Goal: Task Accomplishment & Management: Manage account settings

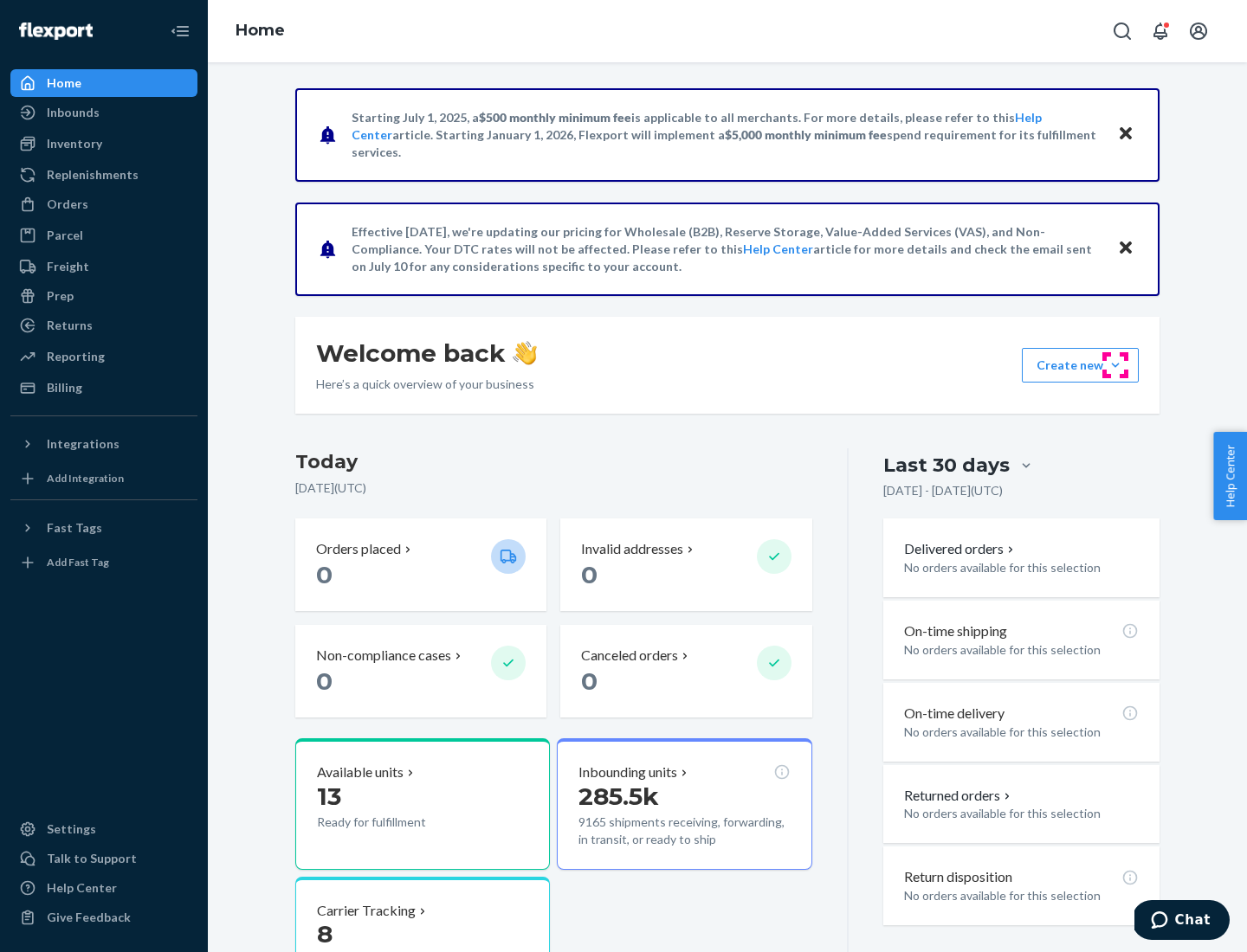
click at [1115, 365] on button "Create new Create new inbound Create new order Create new product" at bounding box center [1080, 365] width 117 height 35
click at [104, 113] on div "Inbounds" at bounding box center [104, 113] width 184 height 24
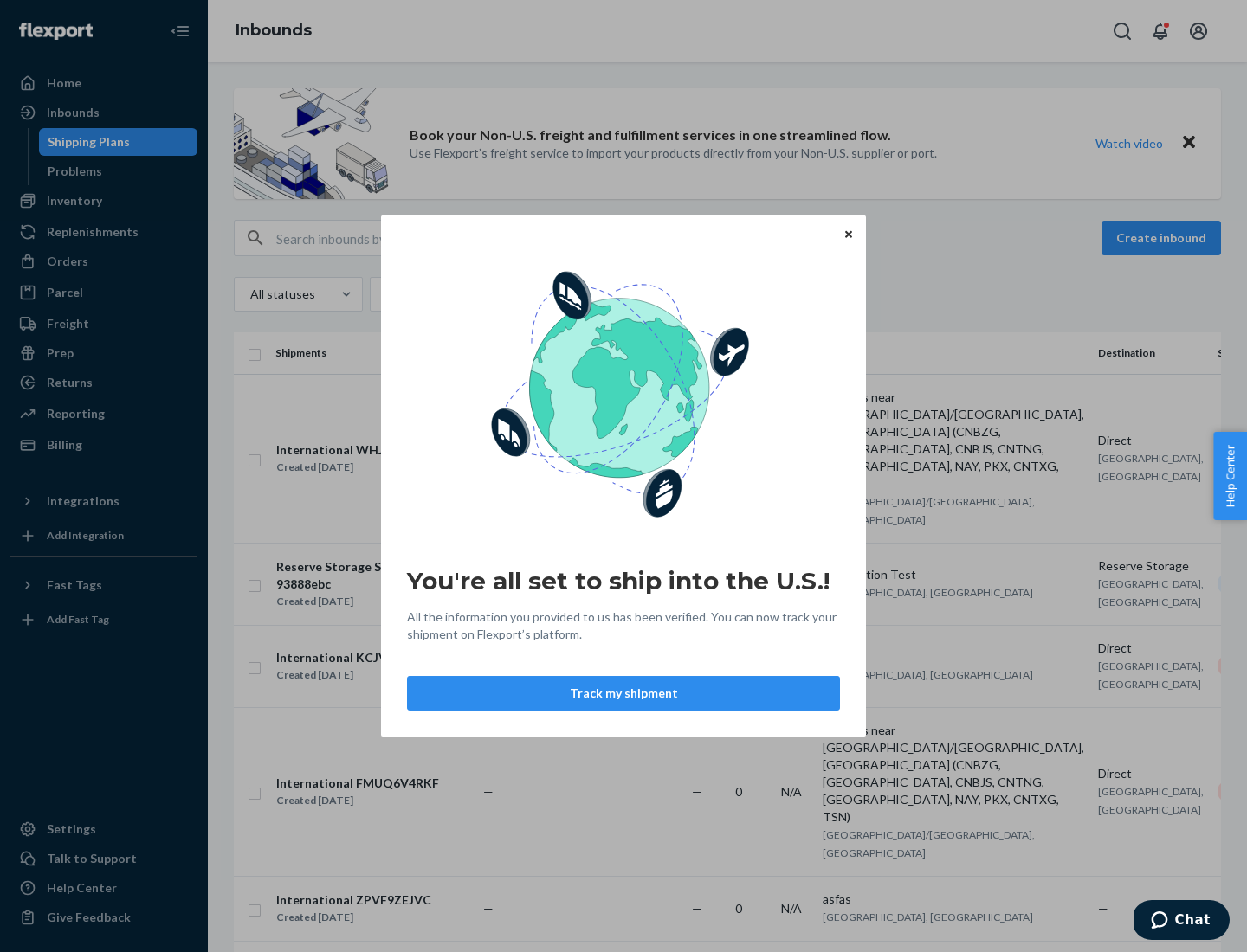
click at [623, 693] on button "Track my shipment" at bounding box center [623, 693] width 433 height 35
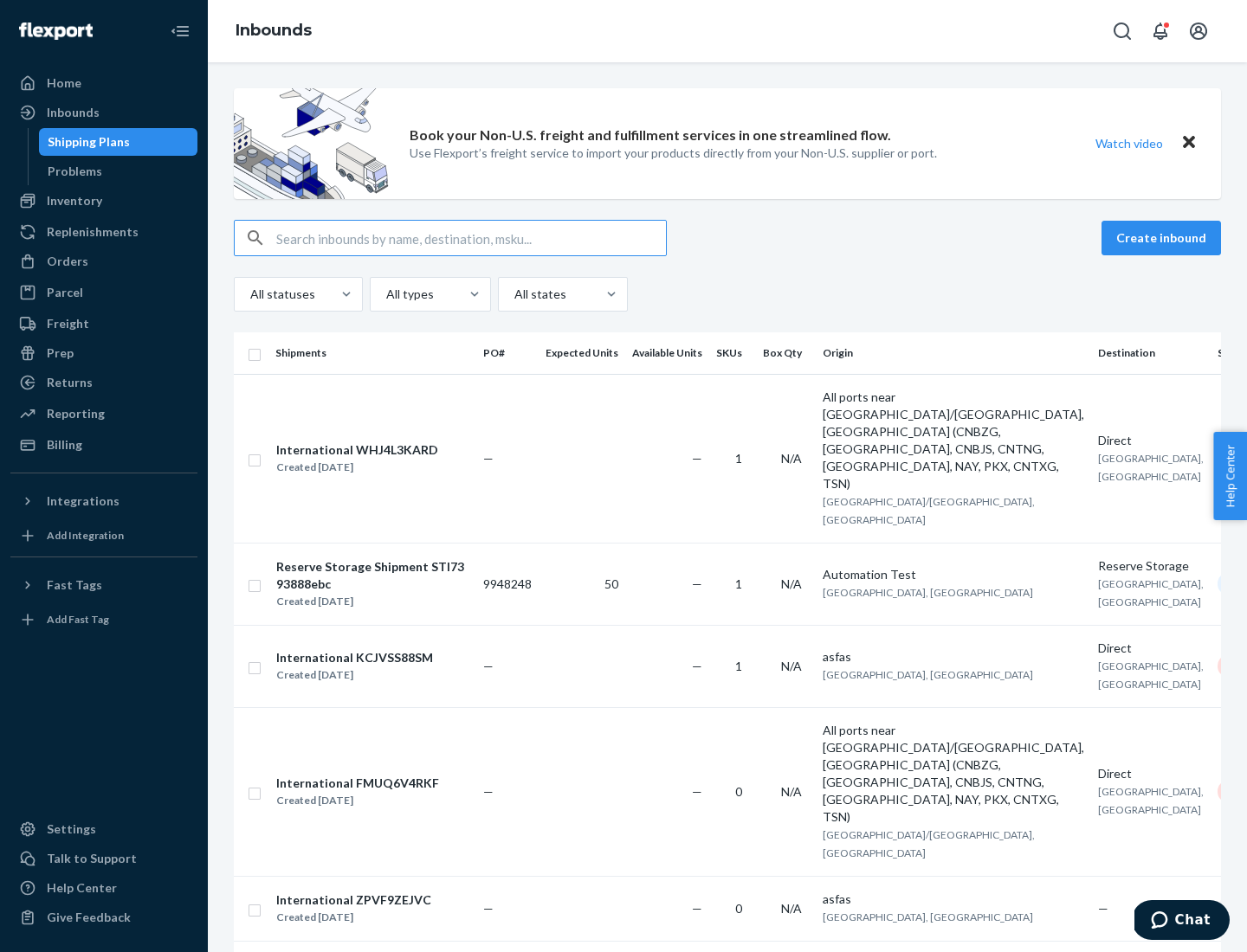
click at [1163, 238] on button "Create inbound" at bounding box center [1160, 238] width 120 height 35
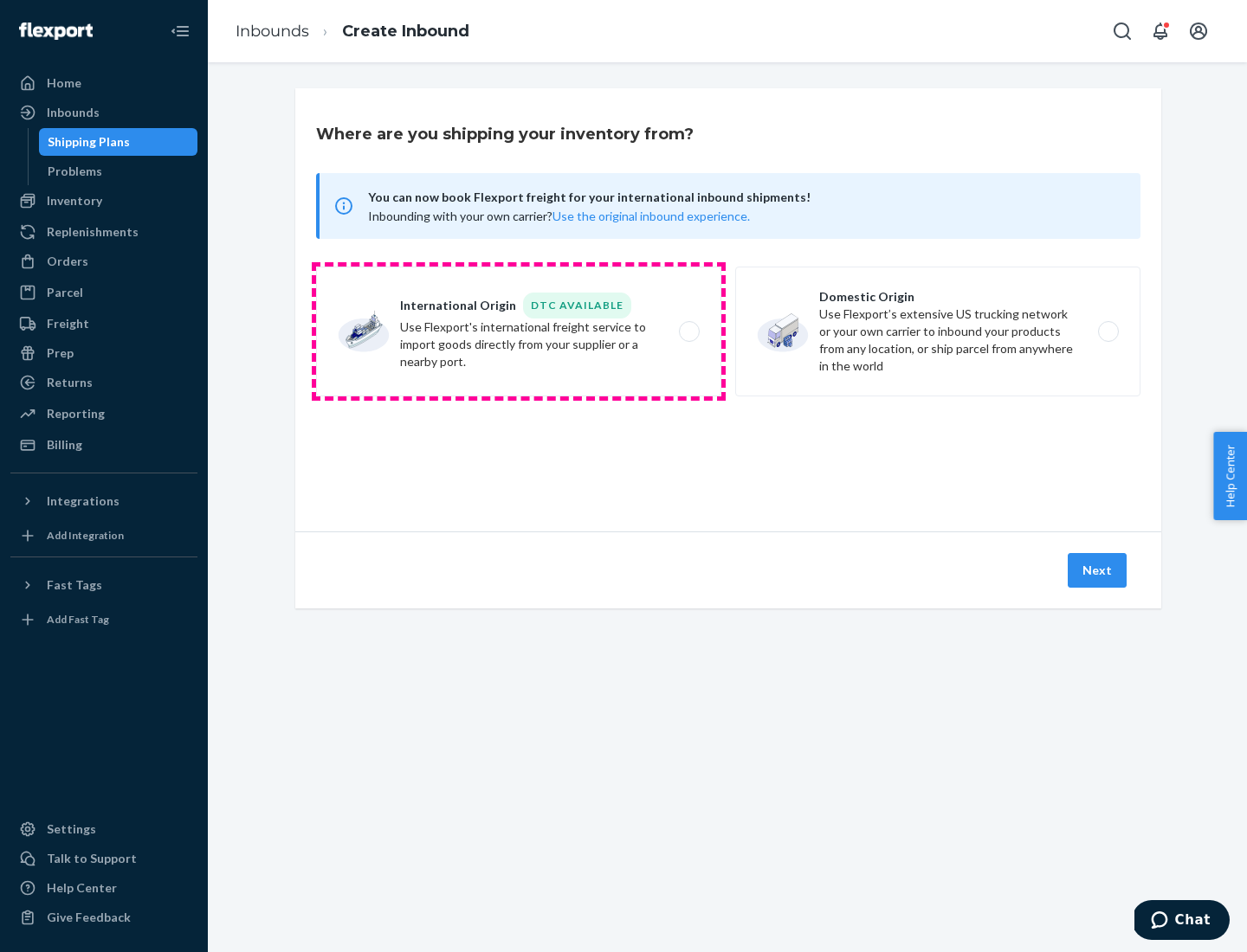
click at [519, 331] on label "International Origin DTC Available Use Flexport's international freight service…" at bounding box center [519, 331] width 406 height 130
click at [688, 331] on input "International Origin DTC Available Use Flexport's international freight service…" at bounding box center [694, 332] width 11 height 11
radio input "true"
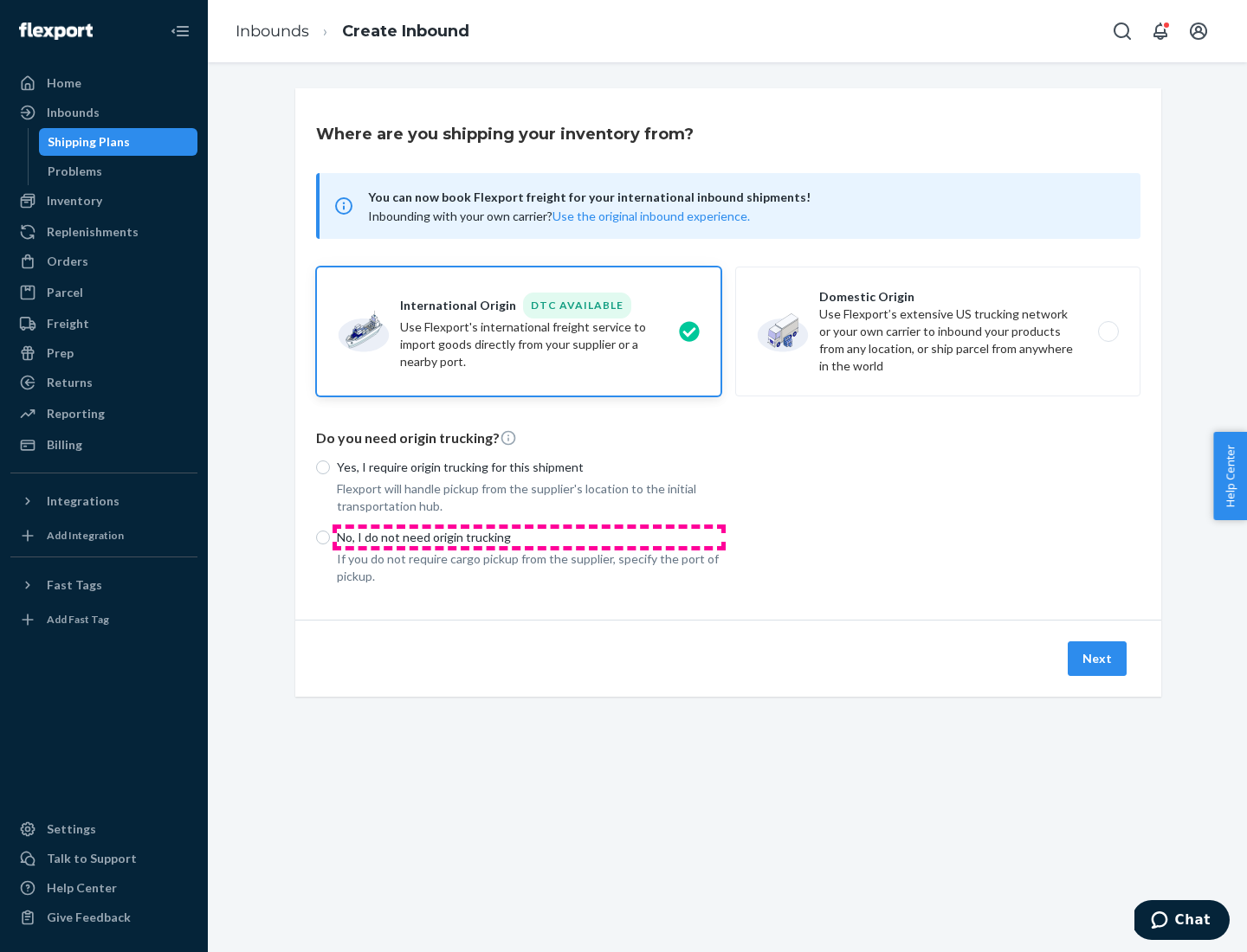
click at [529, 536] on p "No, I do not need origin trucking" at bounding box center [529, 537] width 384 height 17
click at [330, 536] on input "No, I do not need origin trucking" at bounding box center [323, 537] width 14 height 14
radio input "true"
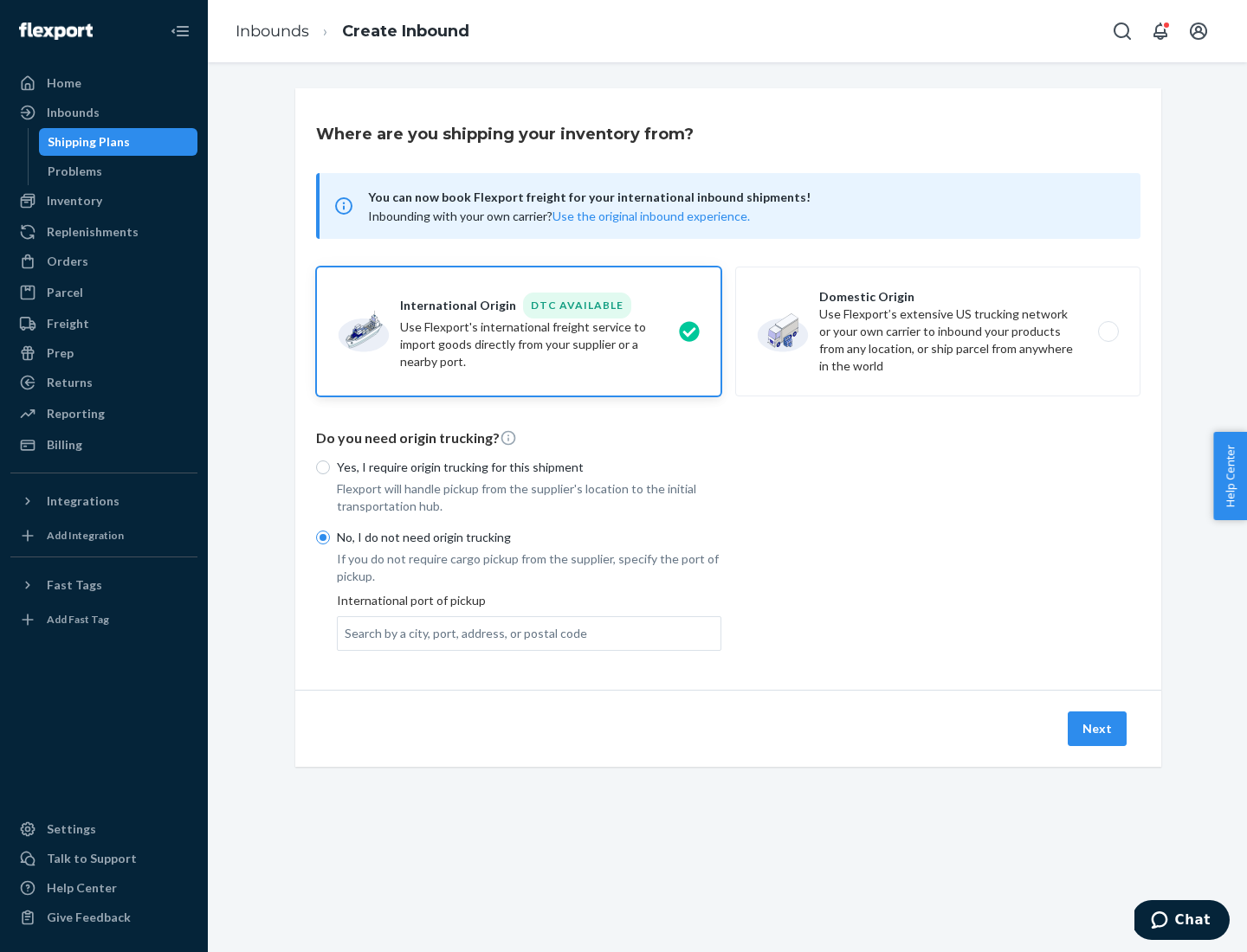
click at [461, 633] on div "Search by a city, port, address, or postal code" at bounding box center [466, 633] width 243 height 17
click at [346, 633] on input "Search by a city, port, address, or postal code" at bounding box center [345, 633] width 2 height 17
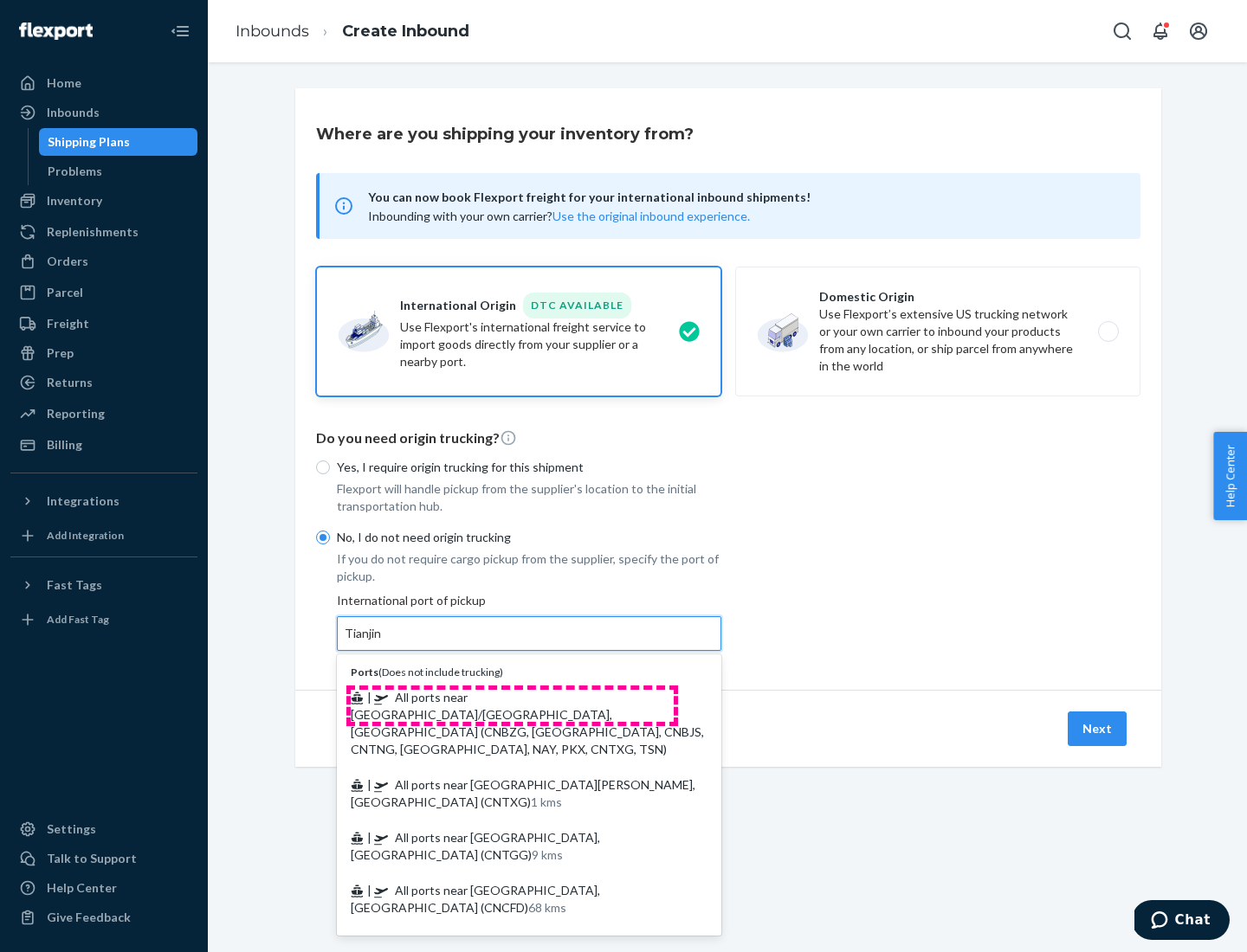
click at [512, 697] on span "| All ports near [GEOGRAPHIC_DATA]/[GEOGRAPHIC_DATA], [GEOGRAPHIC_DATA] (CNBZG,…" at bounding box center [527, 722] width 353 height 67
click at [383, 643] on input "Tianjin" at bounding box center [363, 633] width 38 height 17
type input "All ports near [GEOGRAPHIC_DATA]/[GEOGRAPHIC_DATA], [GEOGRAPHIC_DATA] (CNBZG, […"
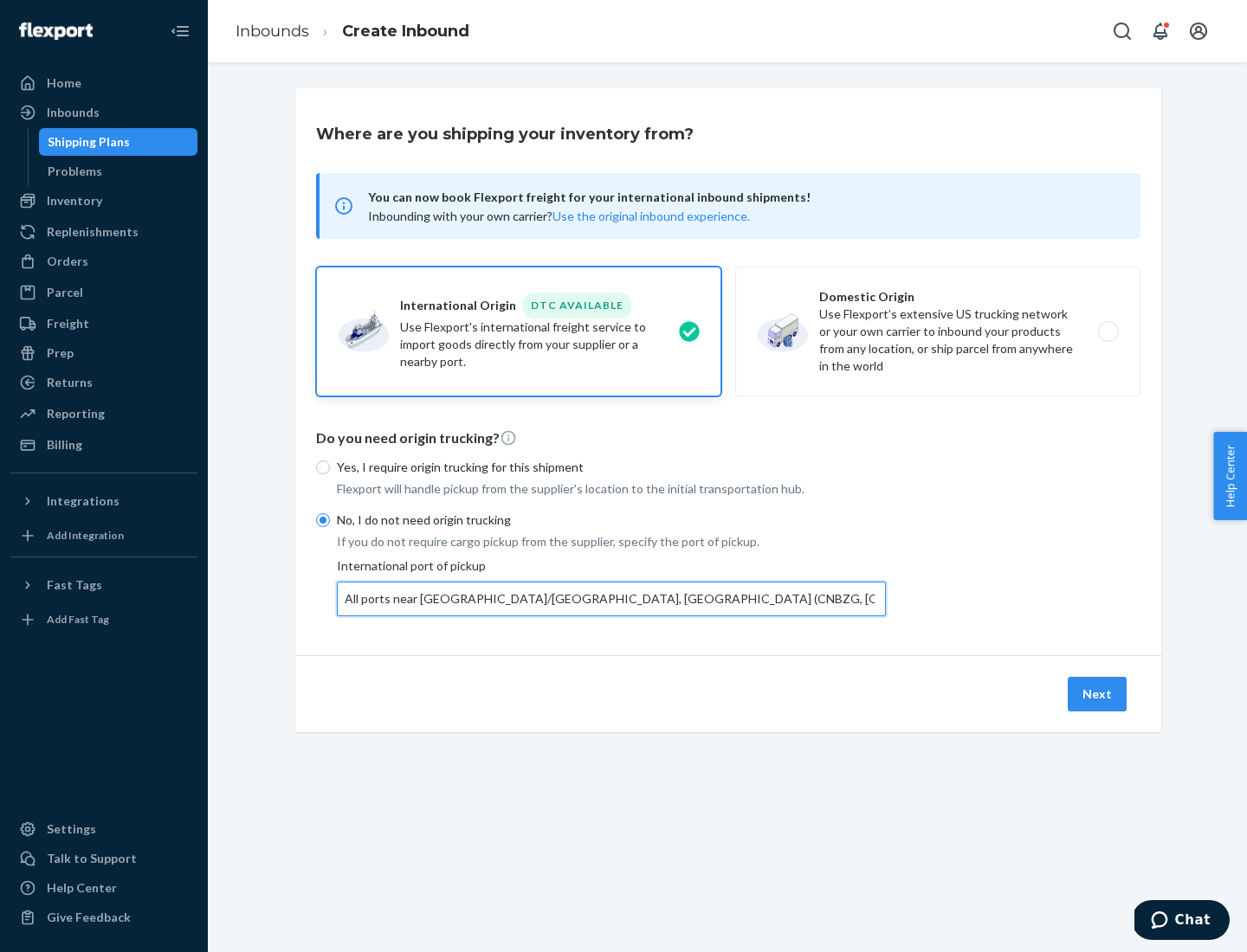
click at [1098, 693] on button "Next" at bounding box center [1096, 693] width 59 height 35
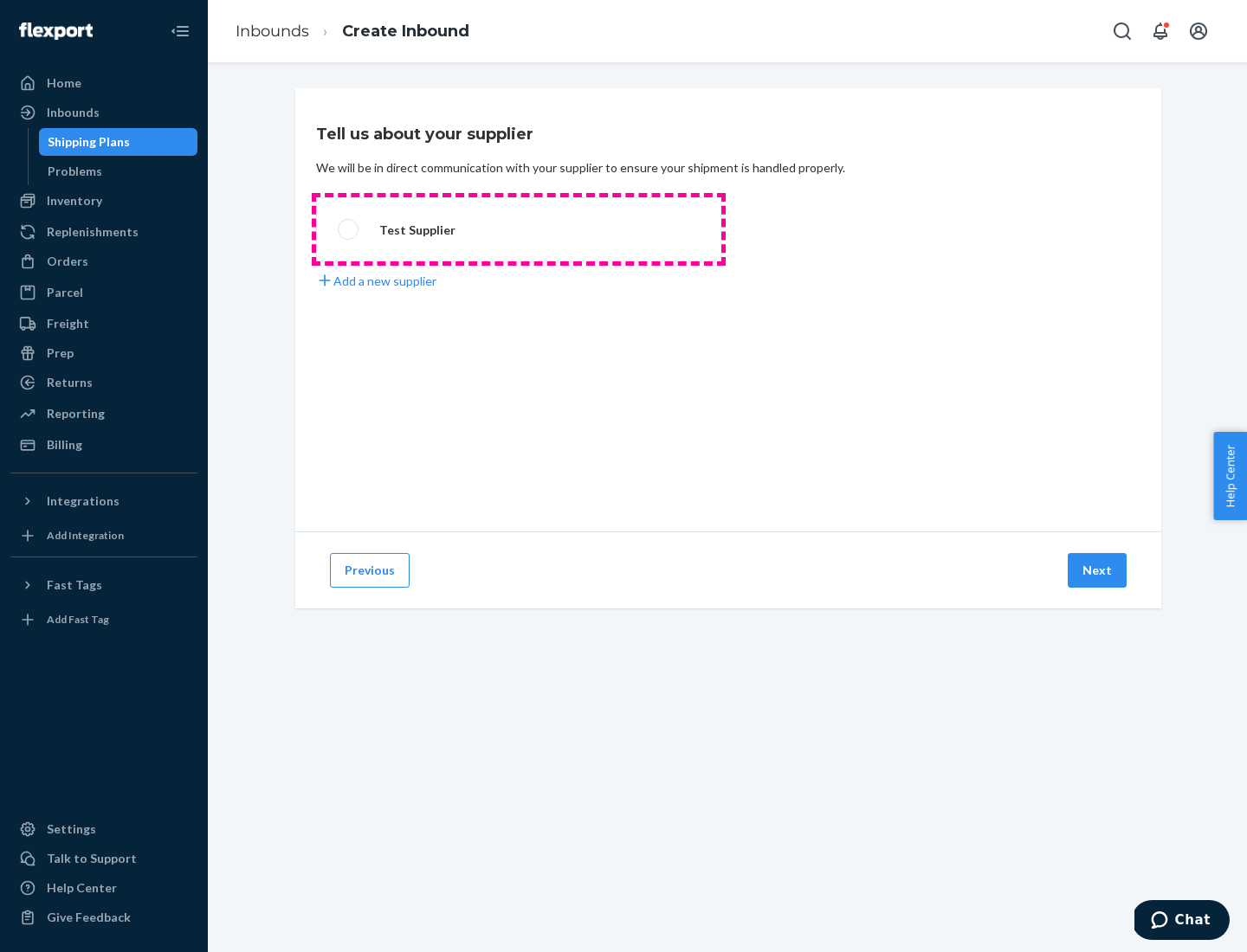
click at [519, 230] on label "Test Supplier" at bounding box center [519, 230] width 406 height 64
click at [349, 230] on input "Test Supplier" at bounding box center [344, 230] width 11 height 11
radio input "true"
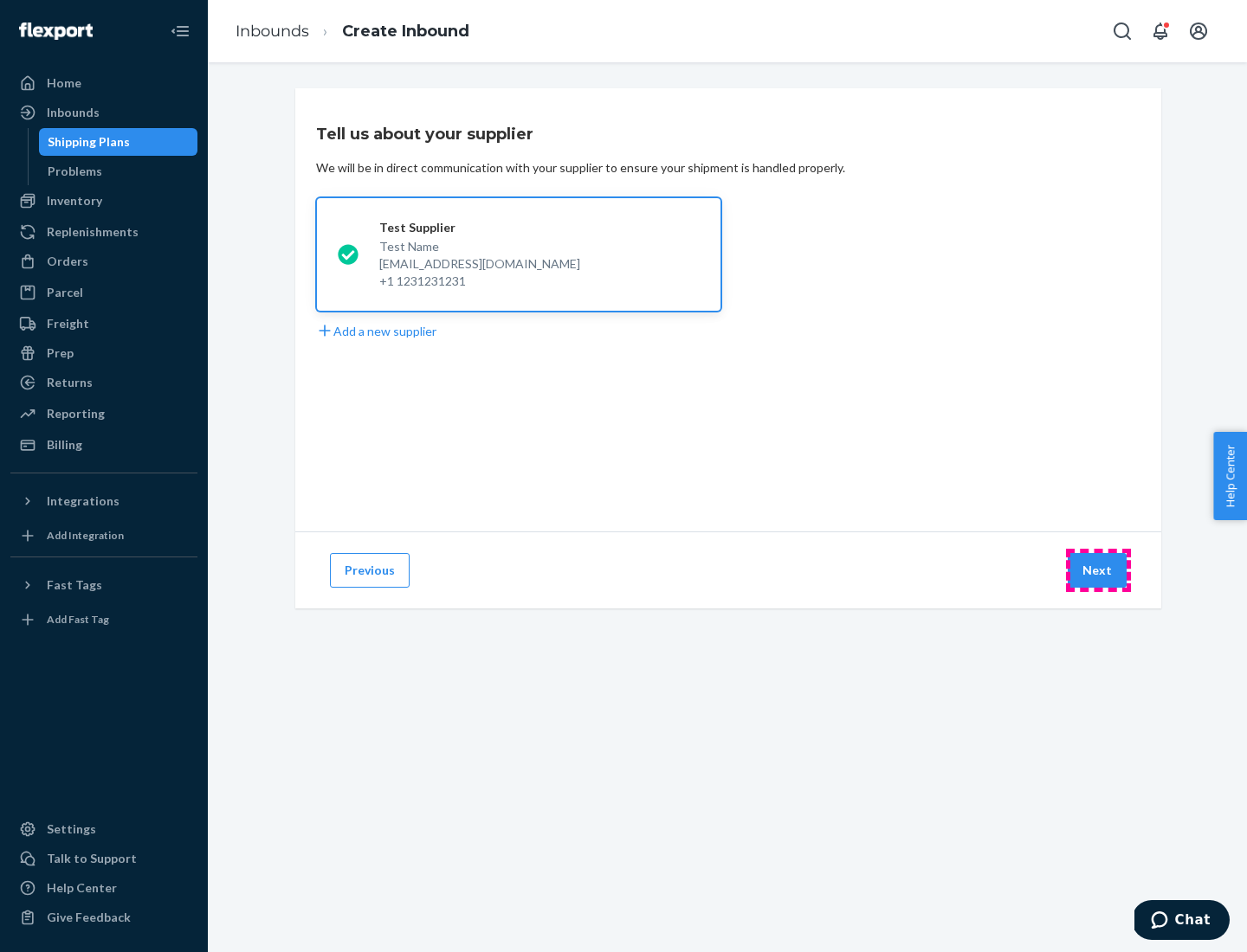
click at [1098, 570] on button "Next" at bounding box center [1096, 570] width 59 height 35
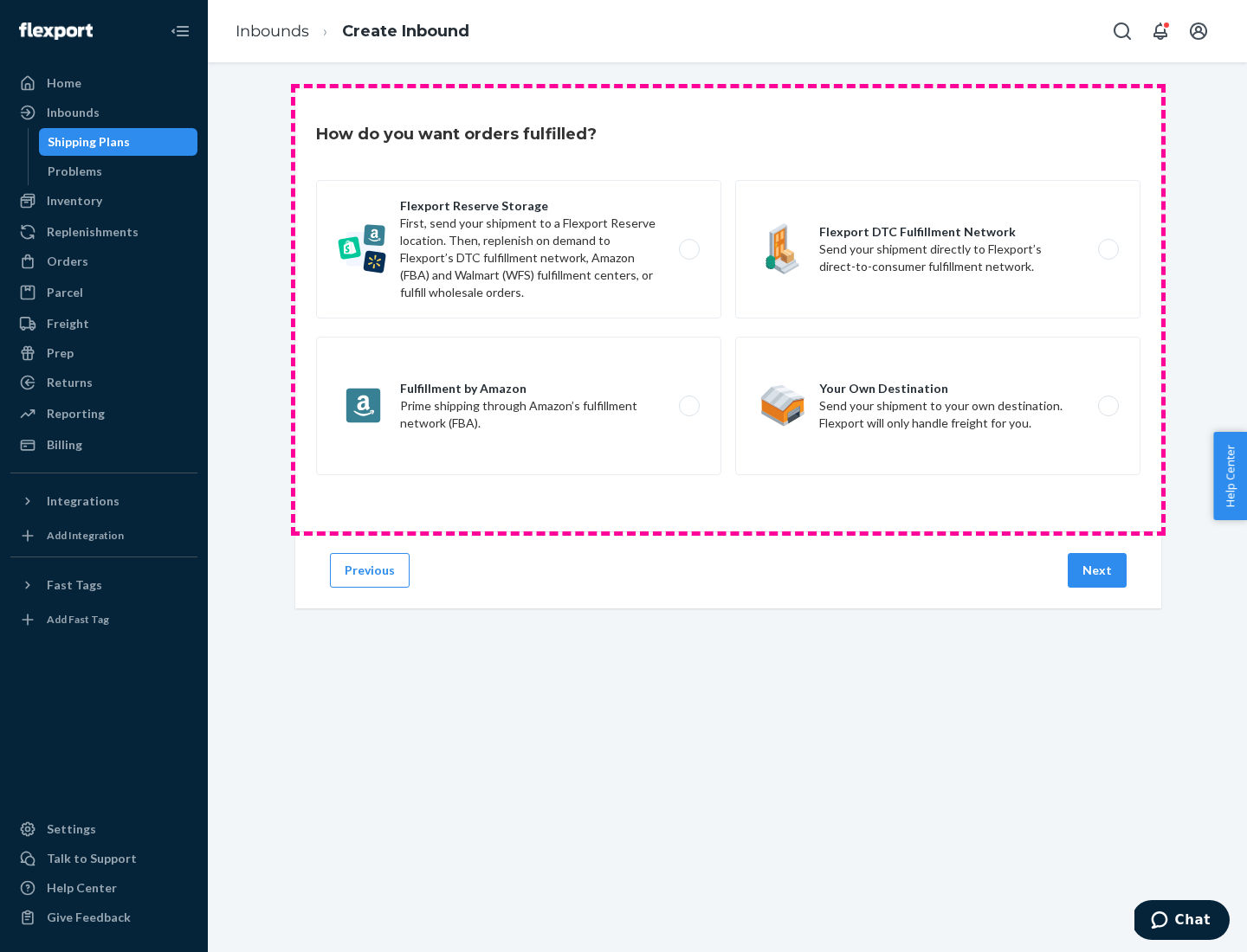
click at [728, 309] on div "Flexport Reserve Storage First, send your shipment to a Flexport Reserve locati…" at bounding box center [728, 329] width 824 height 299
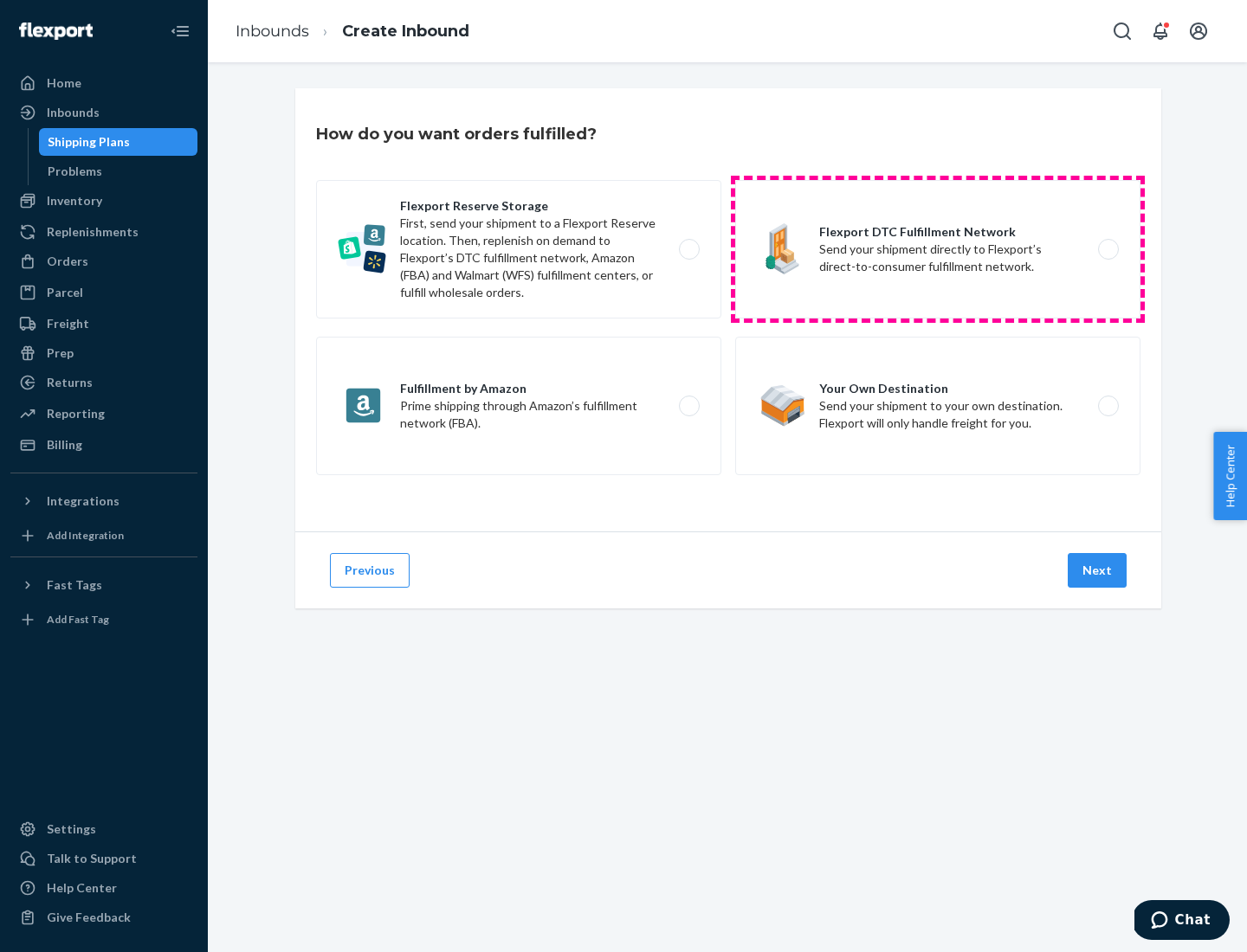
click at [937, 249] on label "Flexport DTC Fulfillment Network Send your shipment directly to Flexport’s dire…" at bounding box center [937, 248] width 406 height 138
click at [1108, 249] on input "Flexport DTC Fulfillment Network Send your shipment directly to Flexport’s dire…" at bounding box center [1113, 249] width 11 height 11
radio input "true"
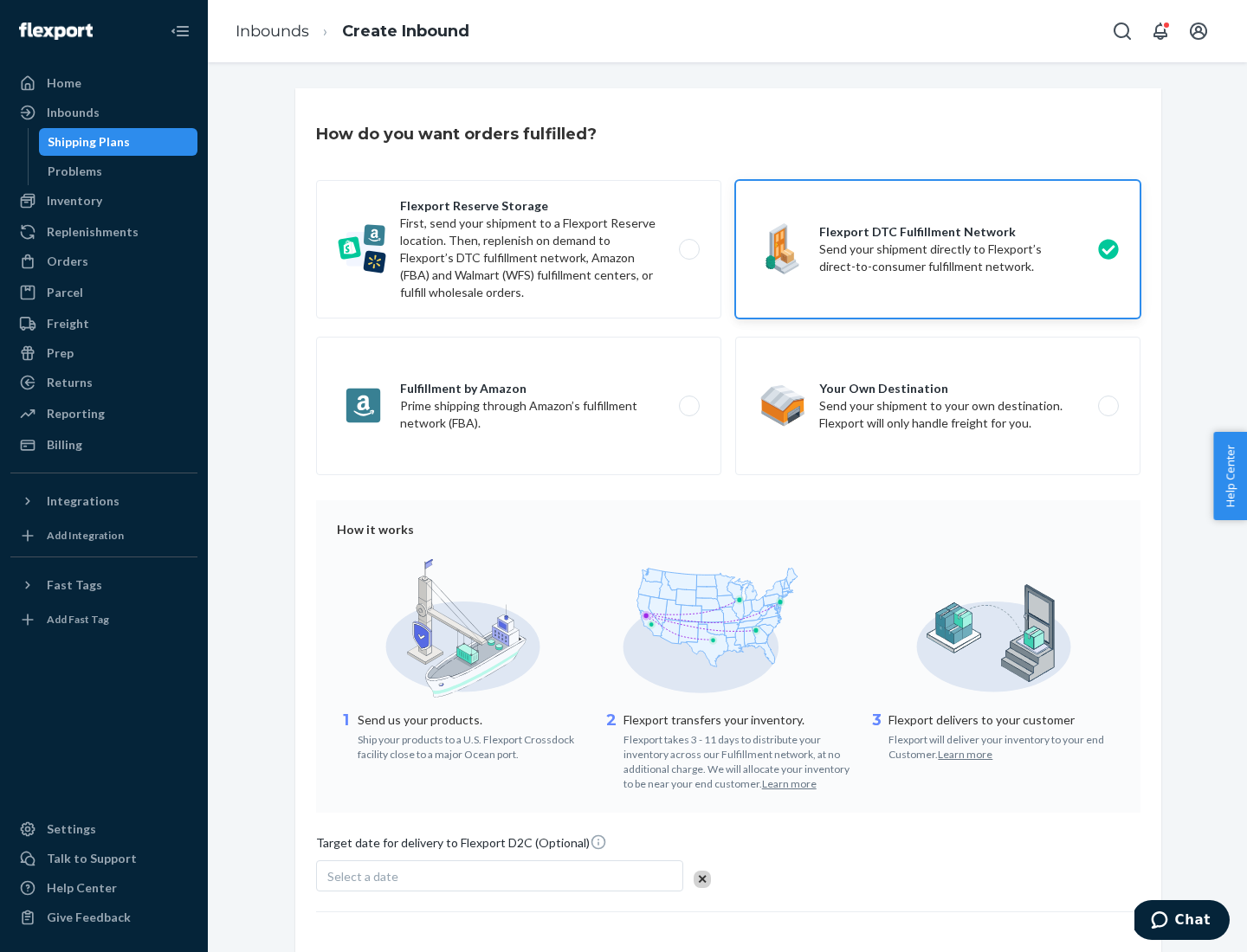
scroll to position [127, 0]
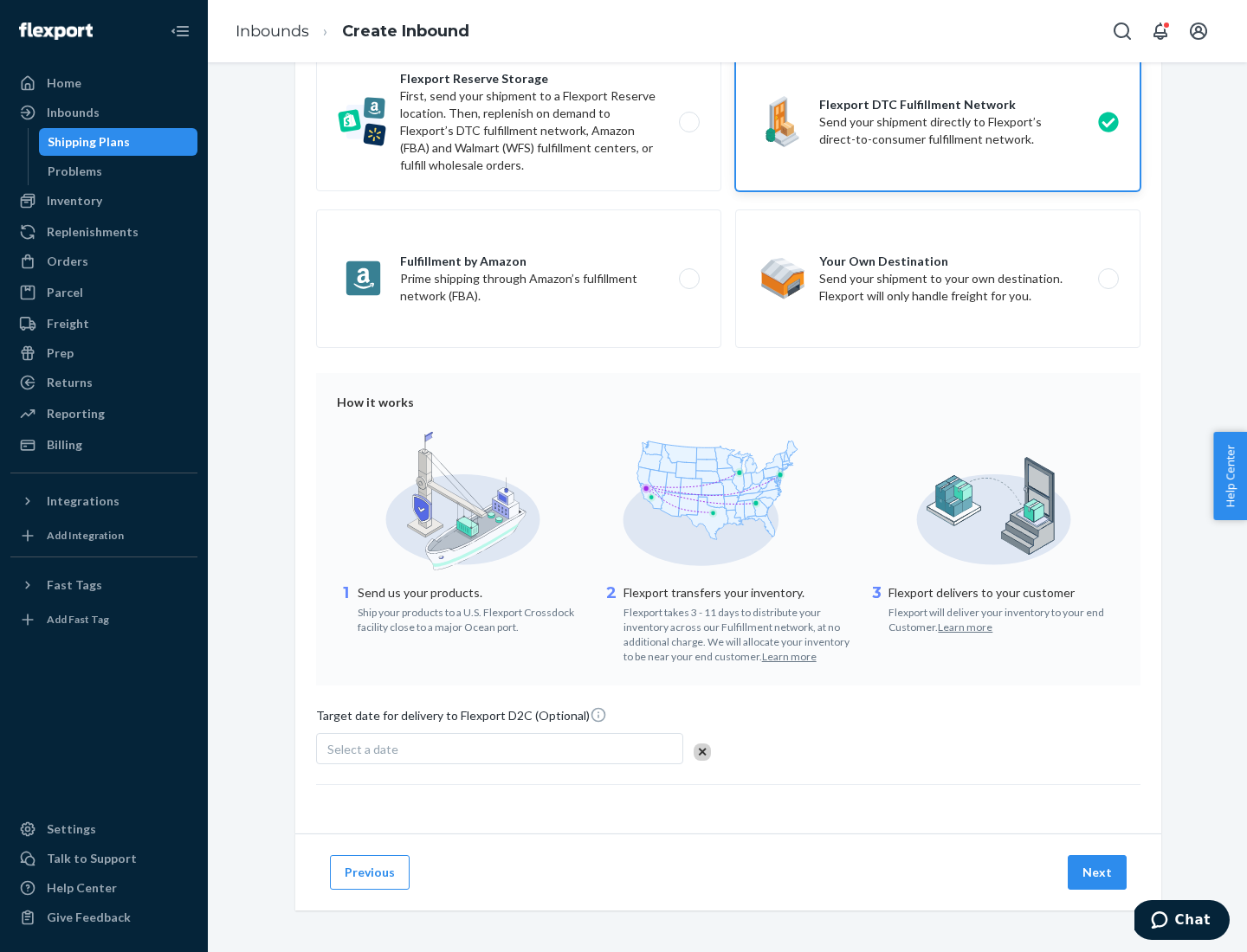
click at [1098, 871] on button "Next" at bounding box center [1096, 872] width 59 height 35
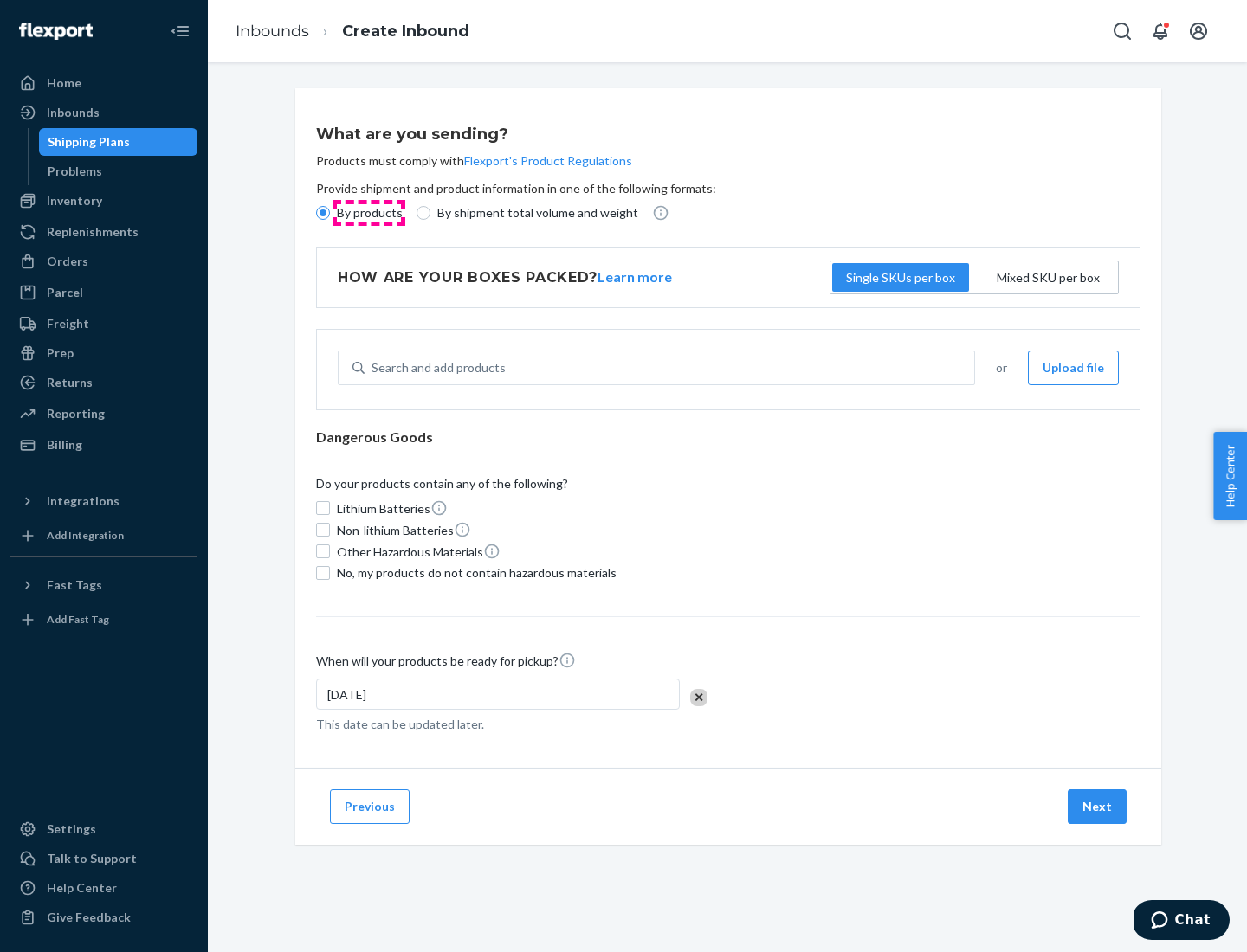
click at [368, 213] on p "By products" at bounding box center [370, 213] width 66 height 17
click at [330, 213] on input "By products" at bounding box center [323, 213] width 14 height 14
click at [436, 368] on div "Search and add products" at bounding box center [439, 368] width 135 height 17
click at [374, 368] on input "Search and add products" at bounding box center [373, 368] width 2 height 17
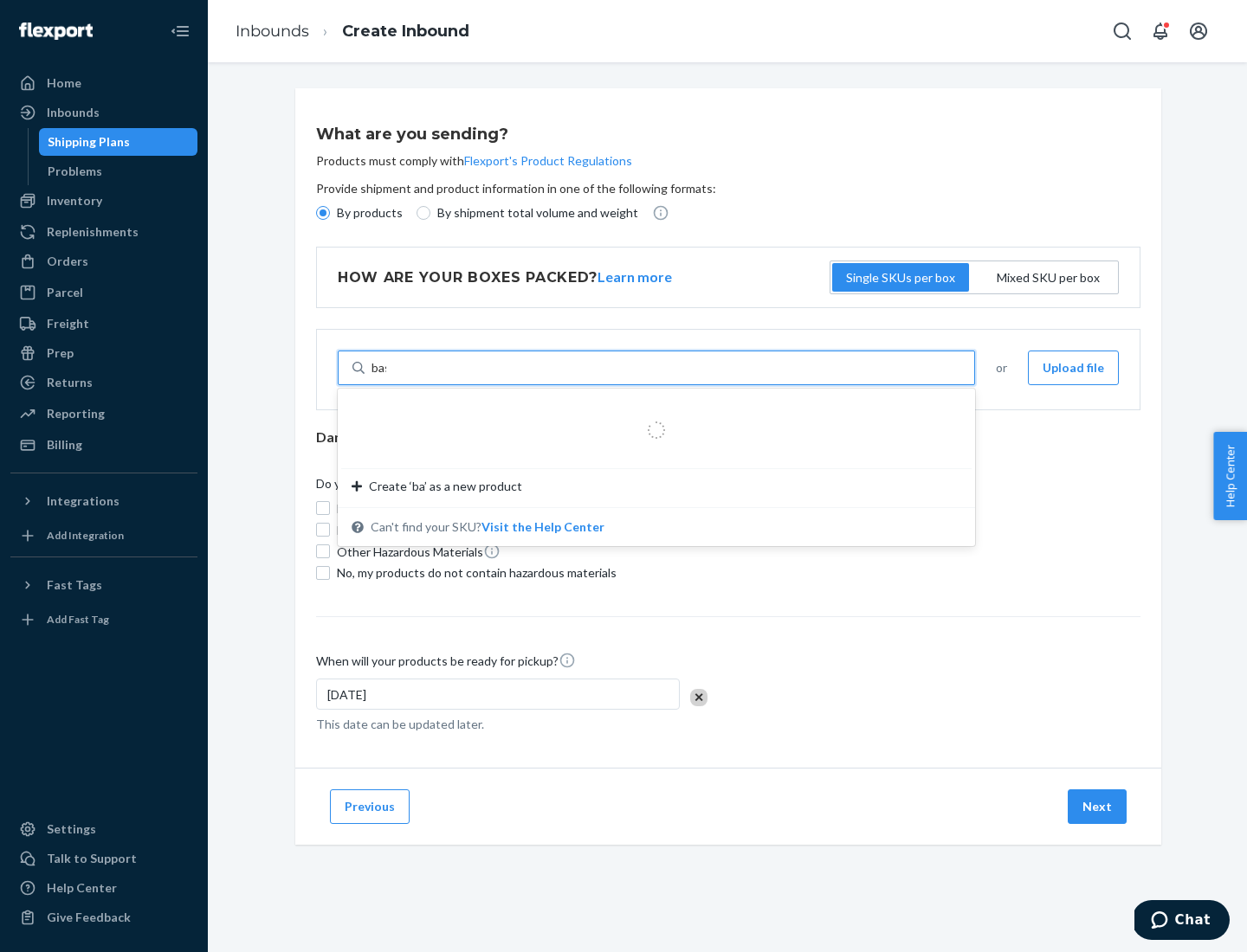
type input "basic"
click at [650, 409] on div "Basic Test Product 1" at bounding box center [649, 409] width 596 height 17
click at [400, 376] on input "basic" at bounding box center [386, 368] width 28 height 17
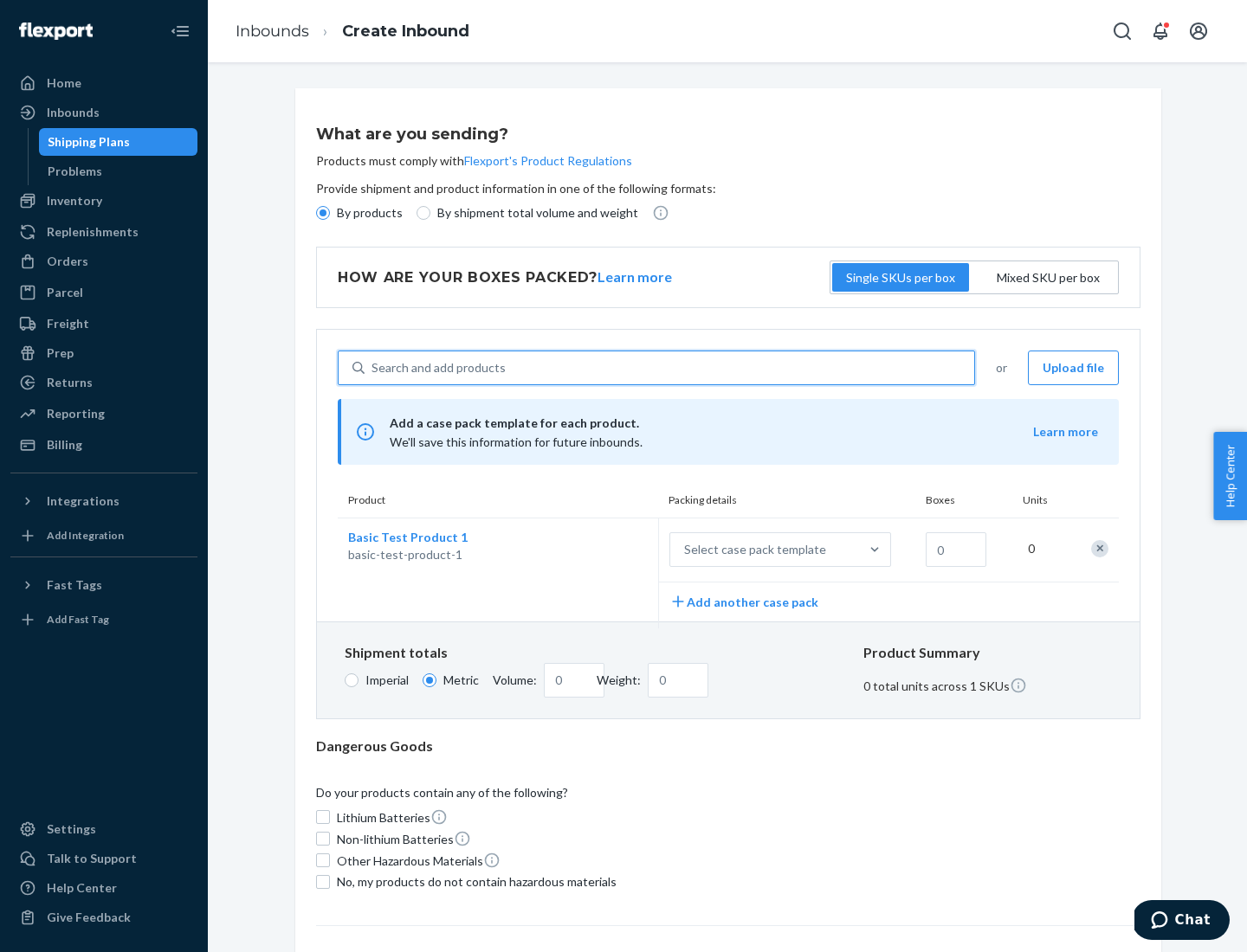
scroll to position [42, 0]
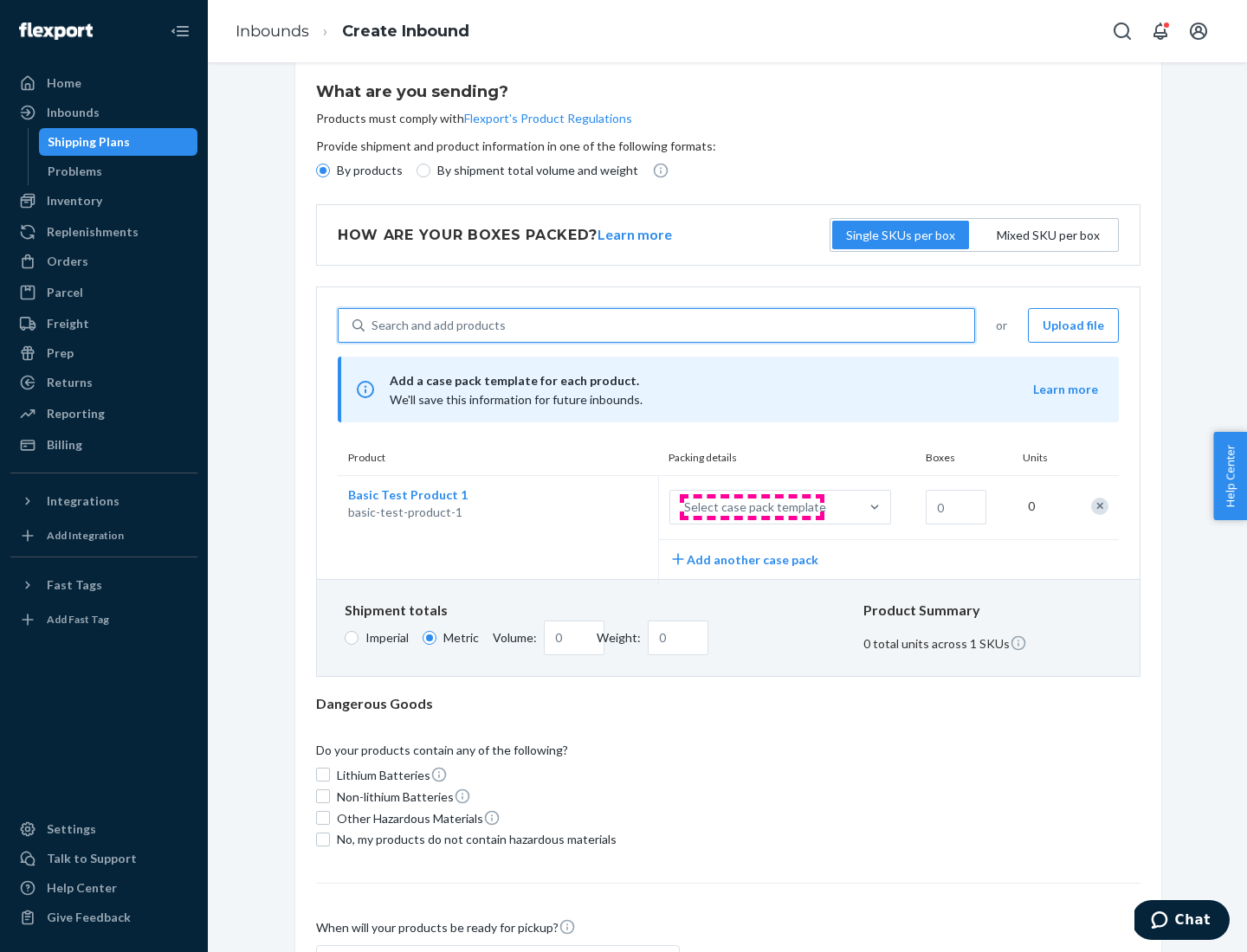
click at [752, 507] on div "Select case pack template" at bounding box center [755, 507] width 142 height 17
click at [599, 507] on input "Select case pack template" at bounding box center [599, 507] width 0 height 0
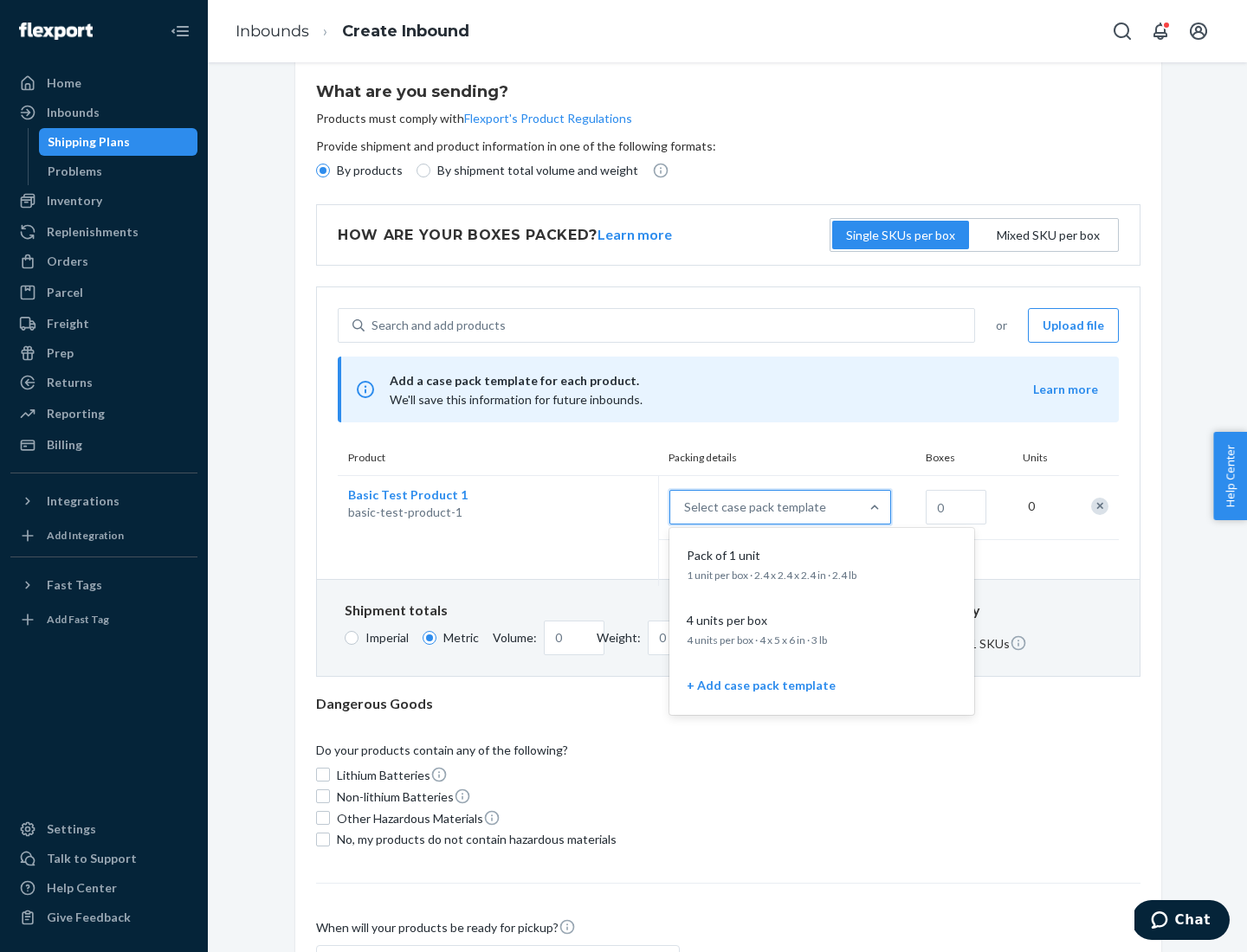
scroll to position [100, 0]
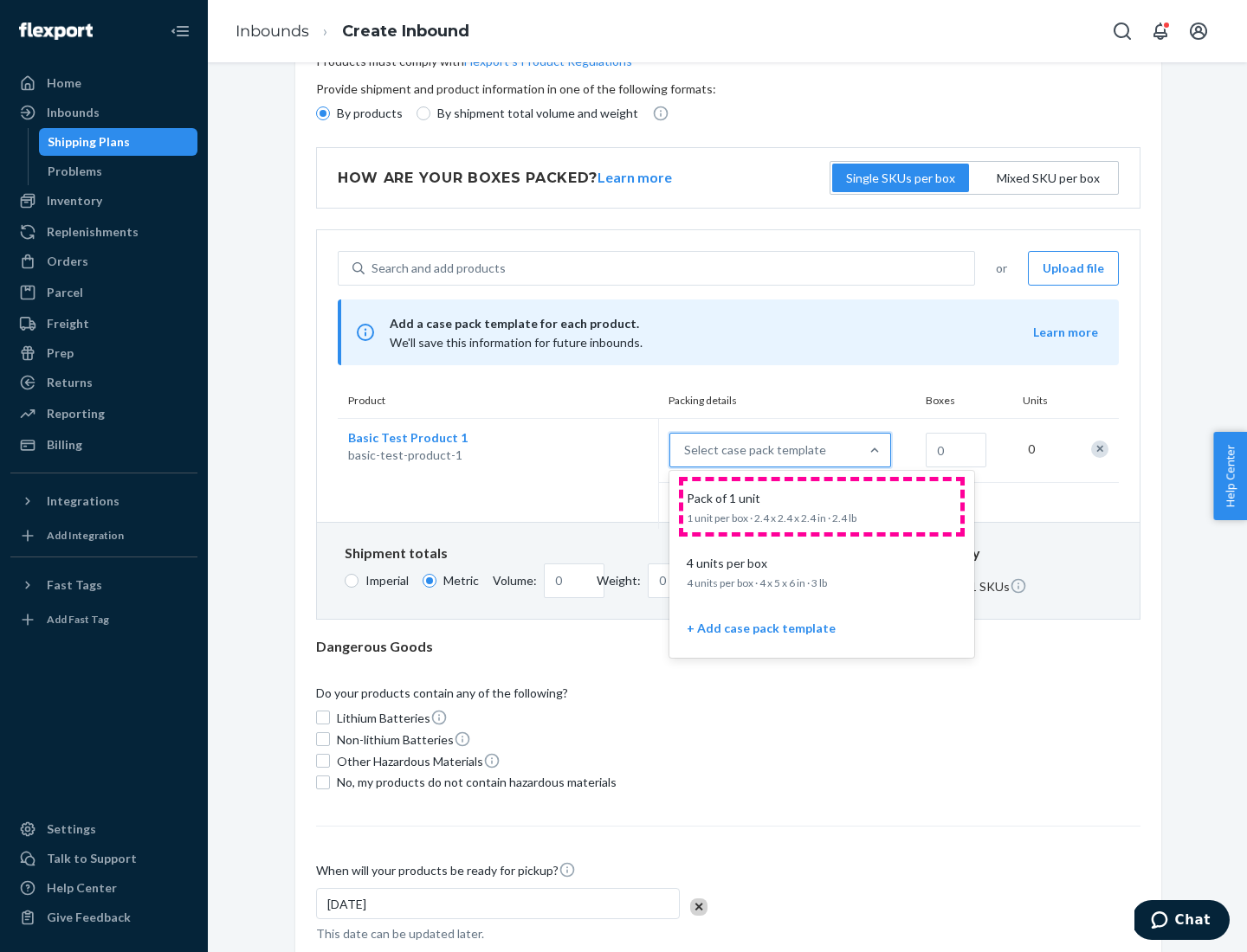
click at [822, 506] on div "Pack of 1 unit" at bounding box center [818, 499] width 277 height 17
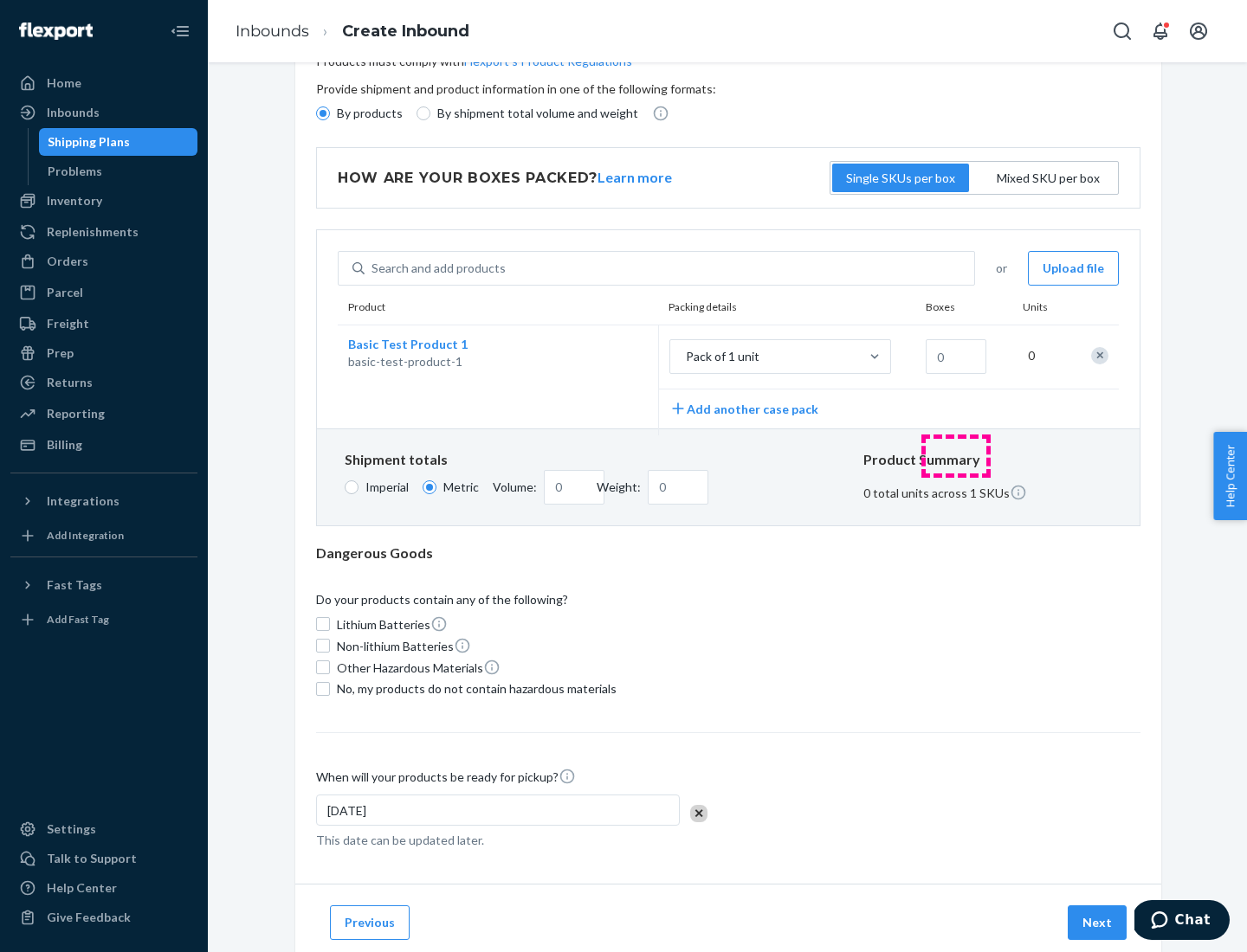
scroll to position [0, 0]
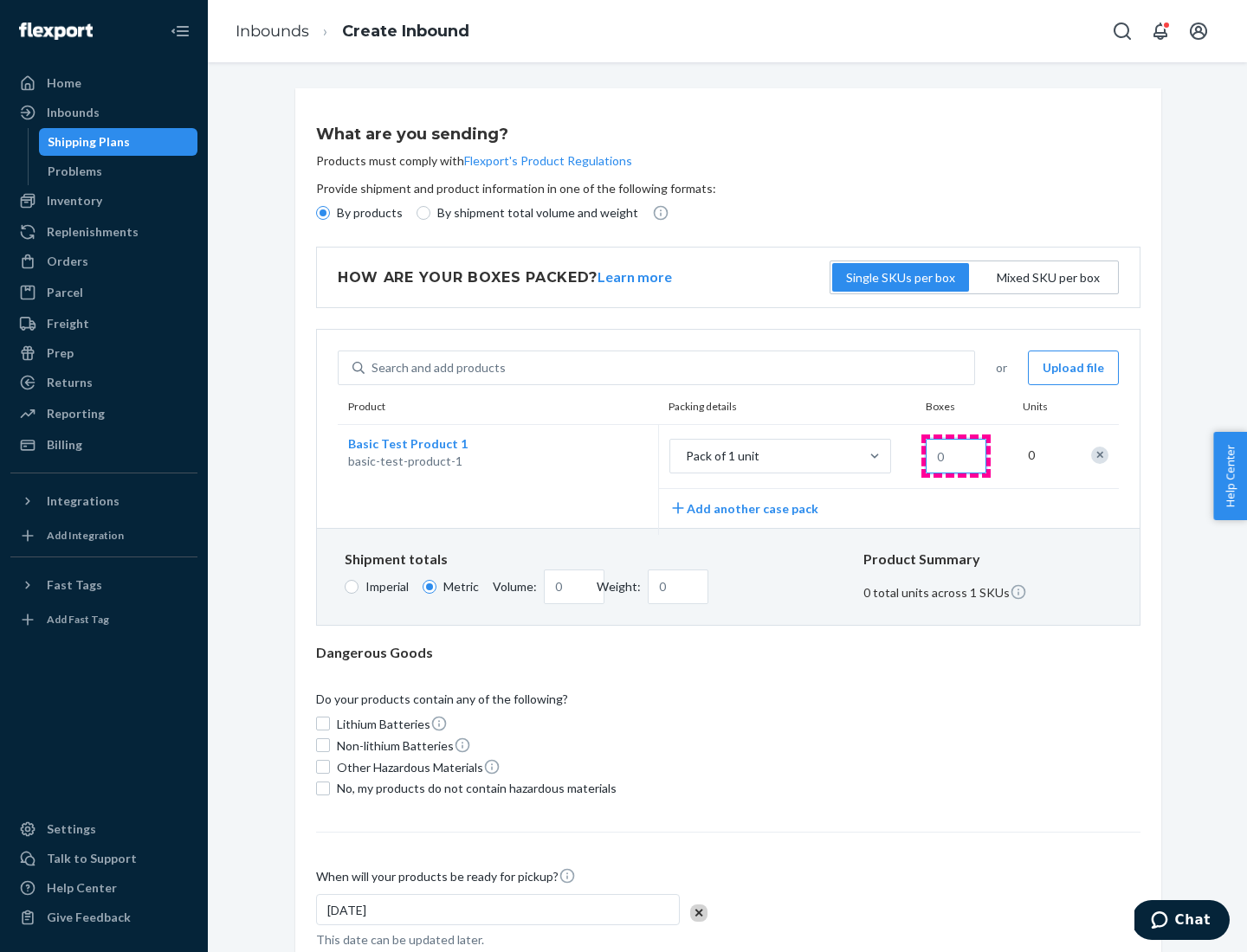
type input "1.09"
type input "1"
type input "10.89"
type input "10"
type input "0.02"
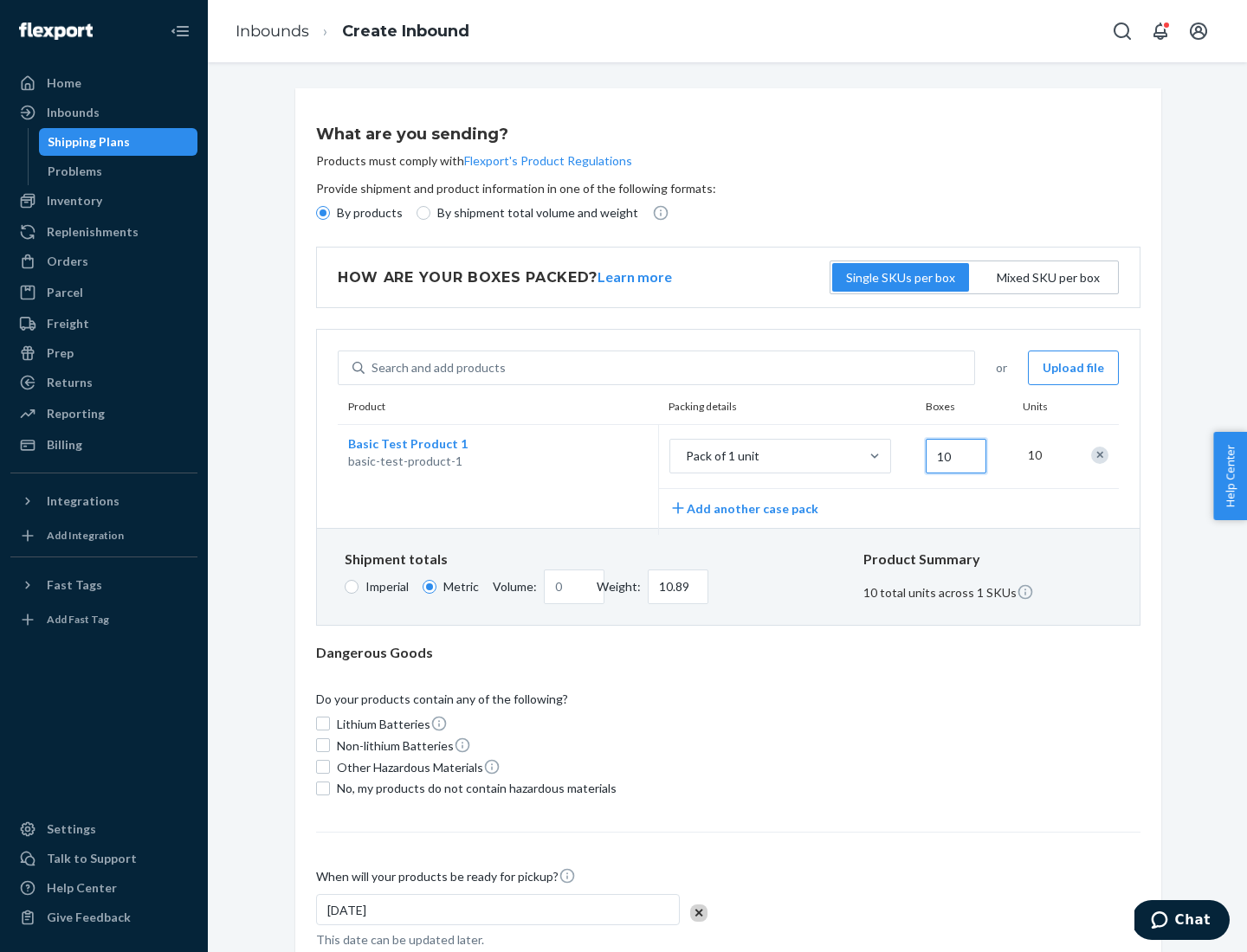
type input "108.86"
type input "100"
type input "0.23"
type input "1088.62"
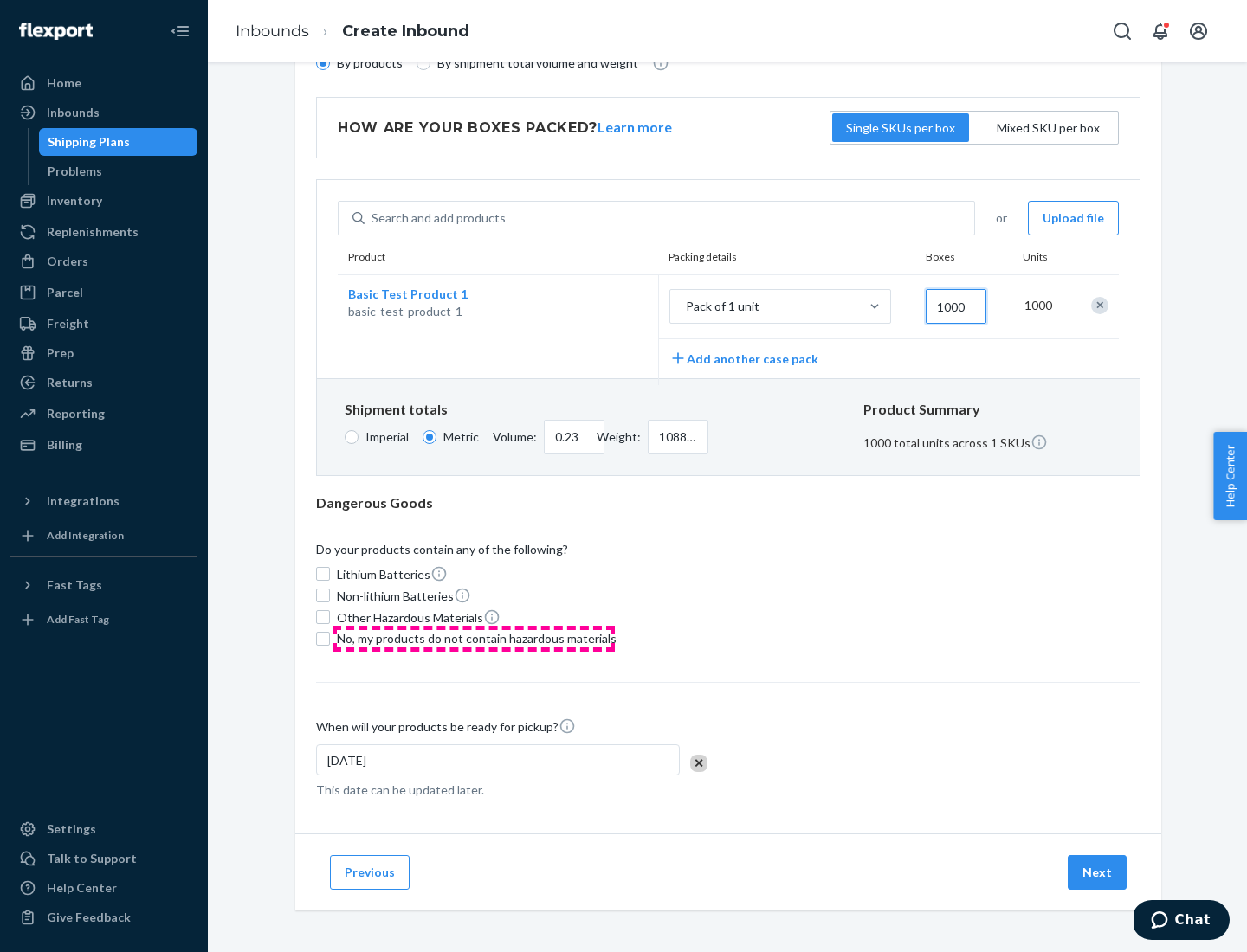
type input "1000"
click at [473, 638] on span "No, my products do not contain hazardous materials" at bounding box center [476, 639] width 280 height 17
click at [330, 638] on input "No, my products do not contain hazardous materials" at bounding box center [323, 639] width 14 height 14
checkbox input "true"
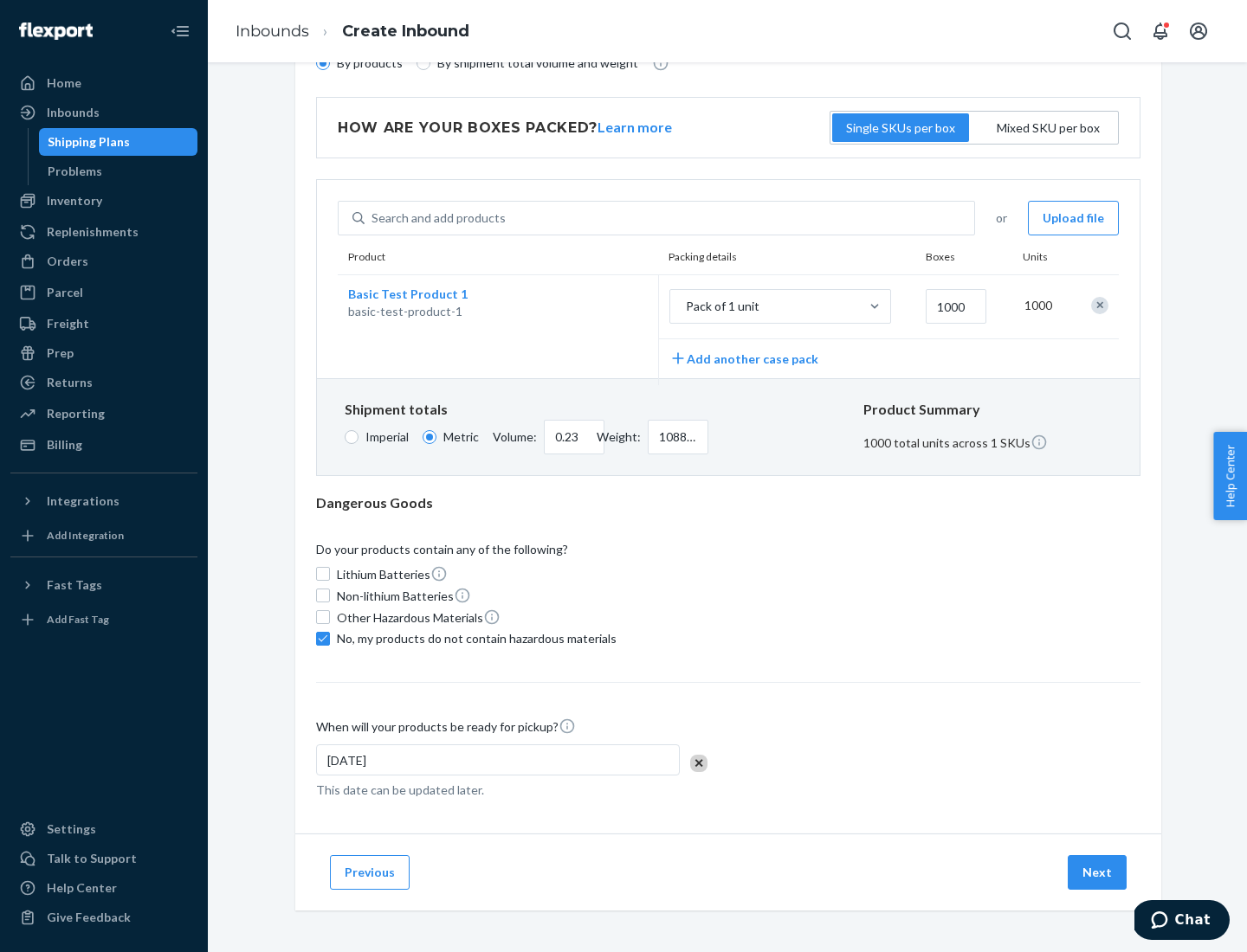
click at [1098, 871] on button "Next" at bounding box center [1096, 872] width 59 height 35
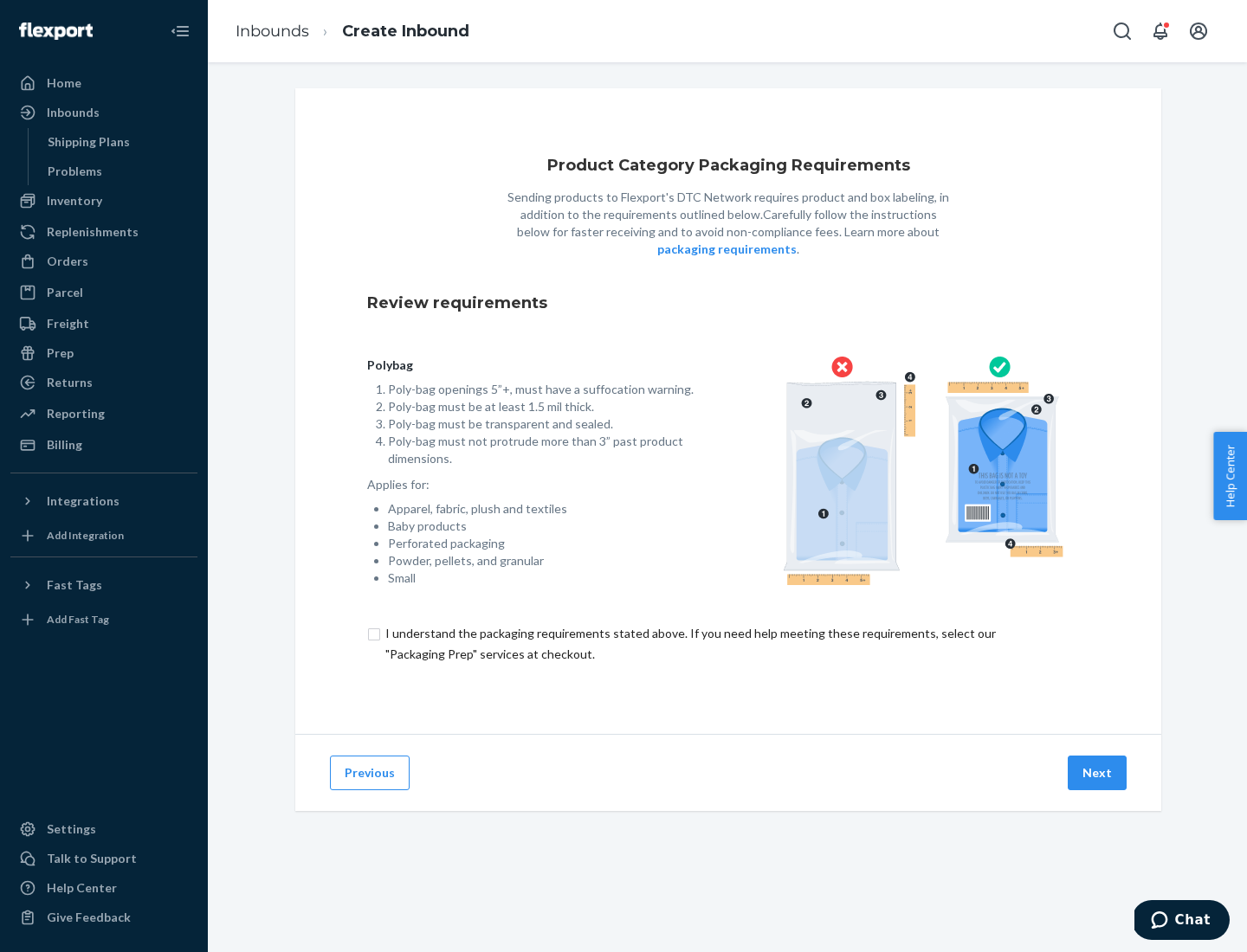
click at [728, 643] on input "checkbox" at bounding box center [727, 643] width 722 height 41
checkbox input "true"
click at [1098, 772] on button "Next" at bounding box center [1096, 772] width 59 height 35
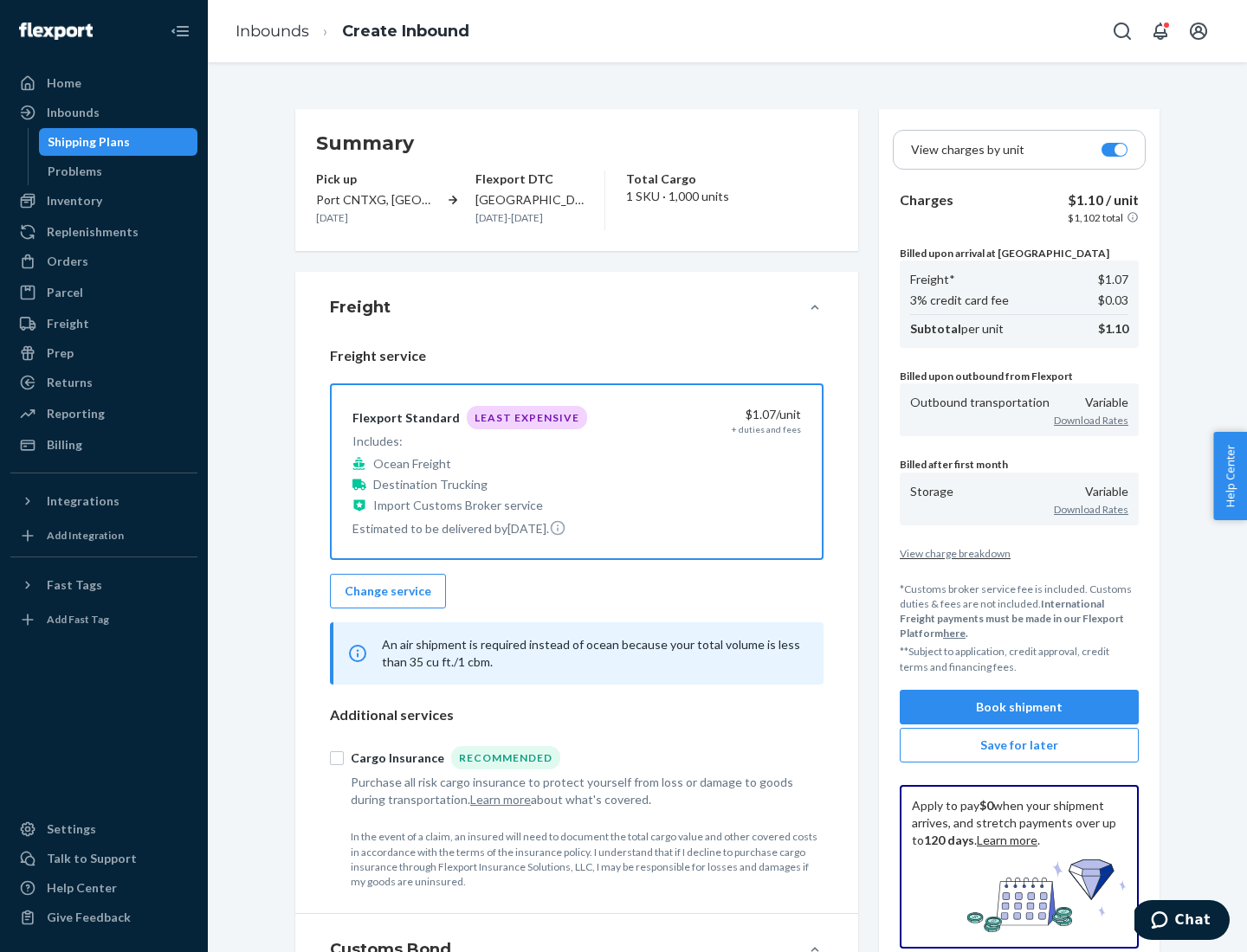
scroll to position [200, 0]
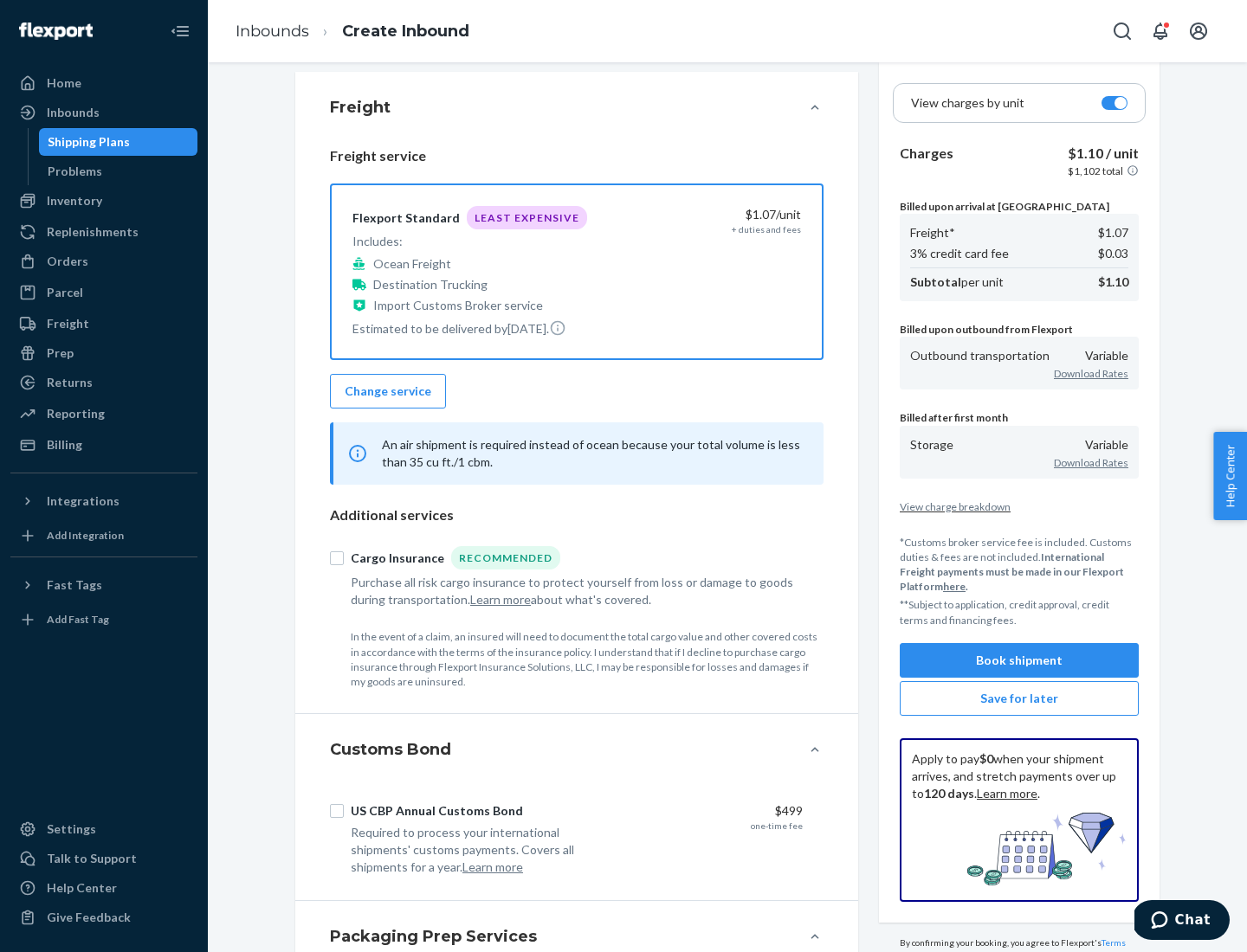
click at [1019, 659] on button "Book shipment" at bounding box center [1019, 660] width 239 height 35
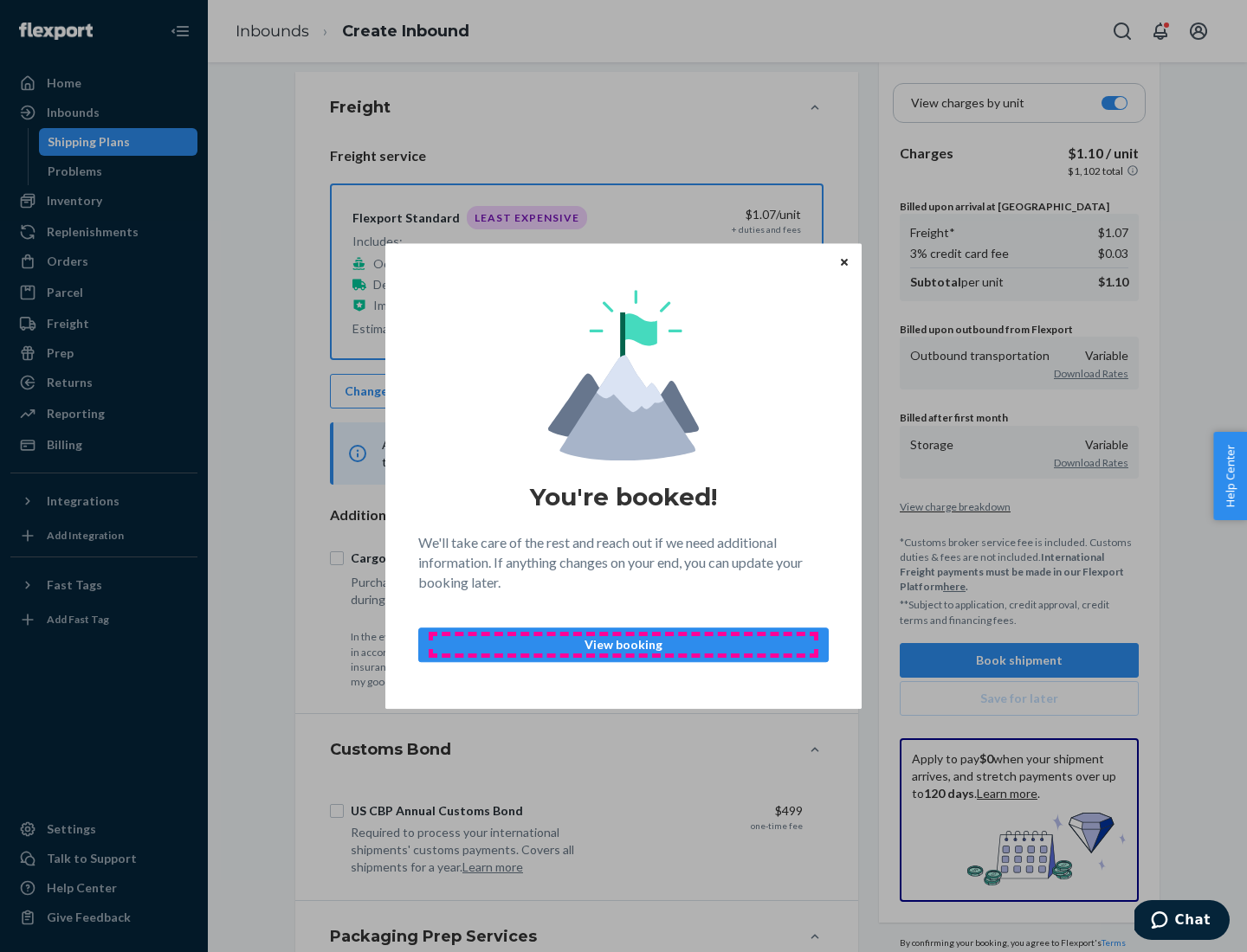
click at [623, 643] on p "View booking" at bounding box center [623, 644] width 381 height 17
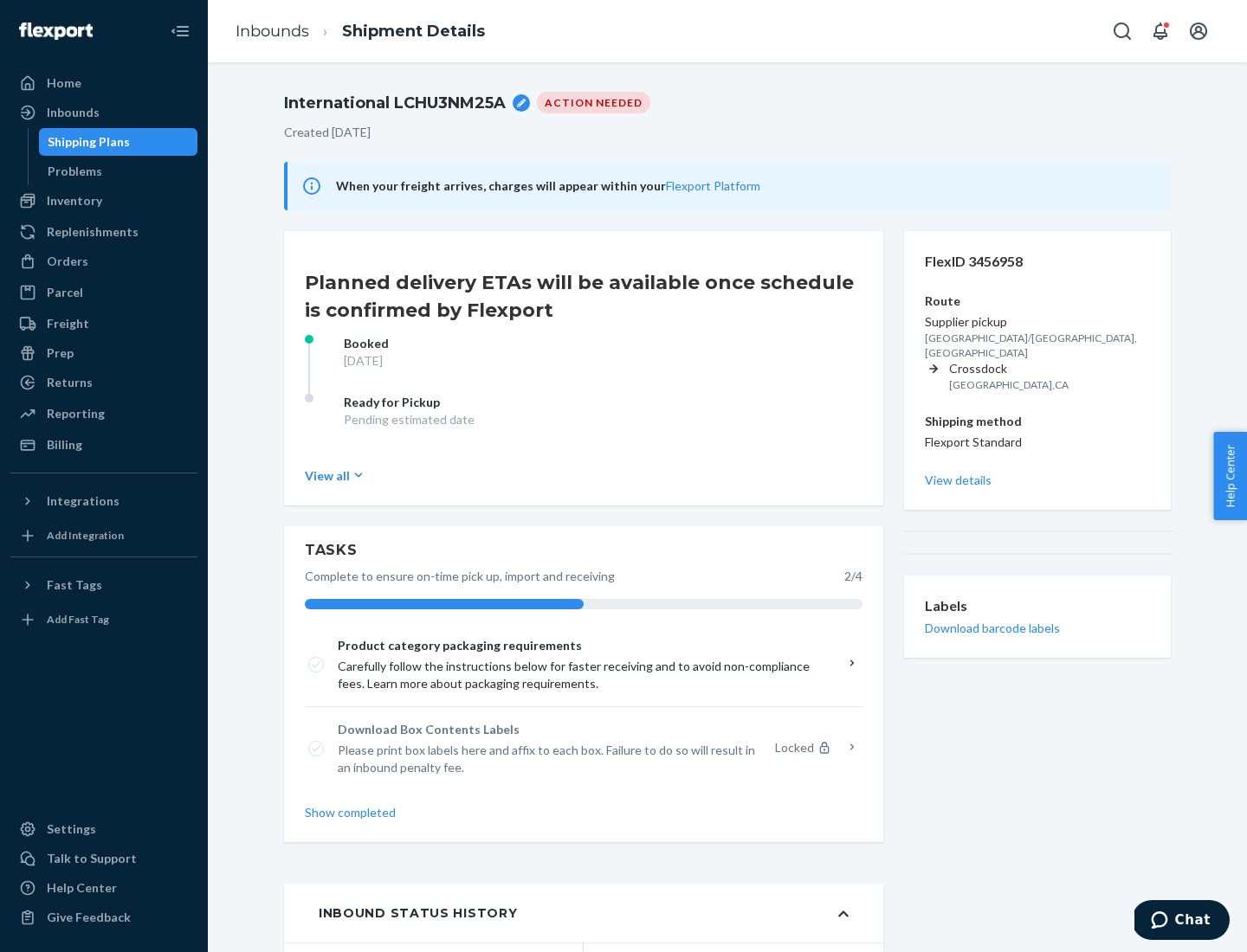
scroll to position [138, 0]
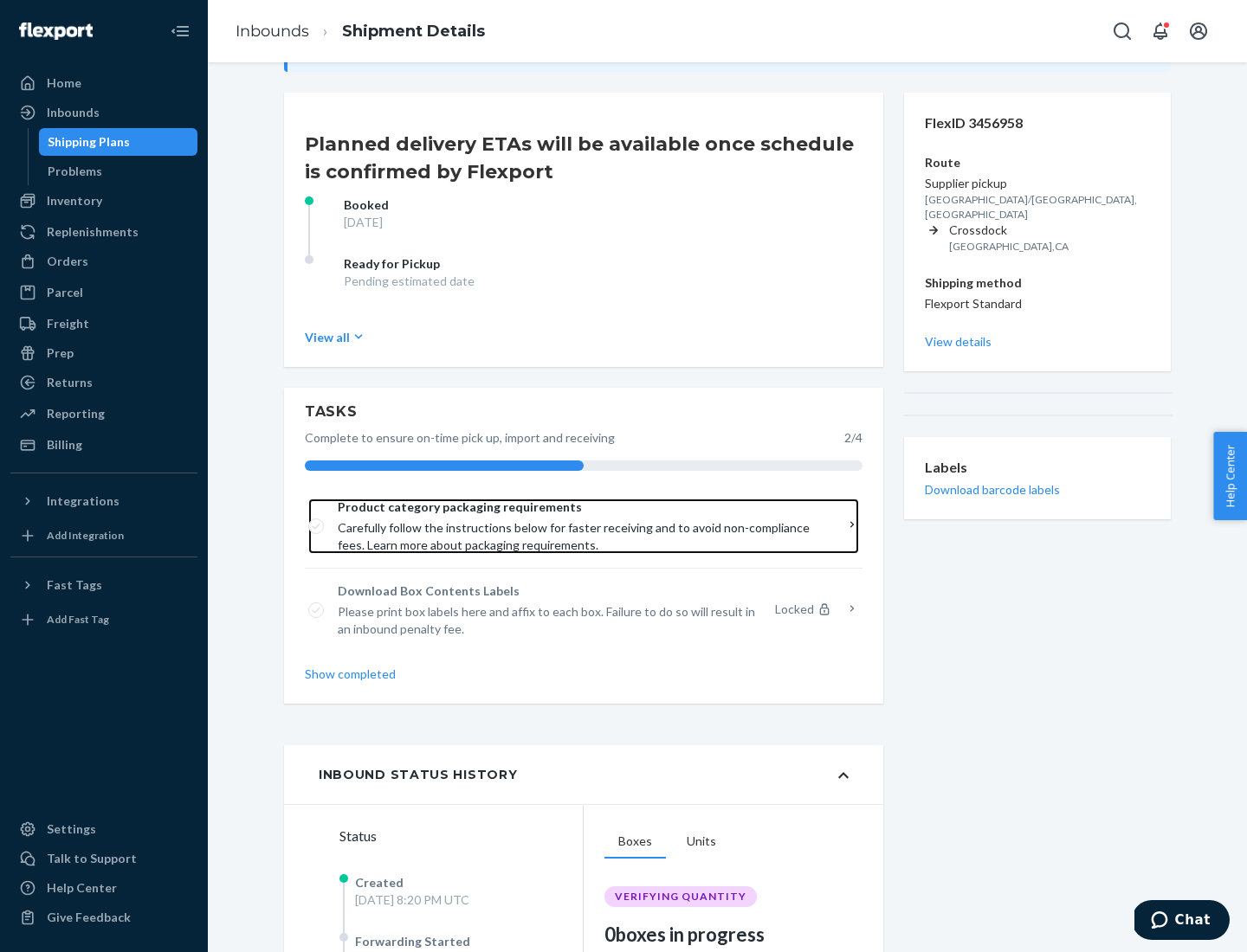
click at [578, 507] on span "Product category packaging requirements" at bounding box center [578, 507] width 480 height 17
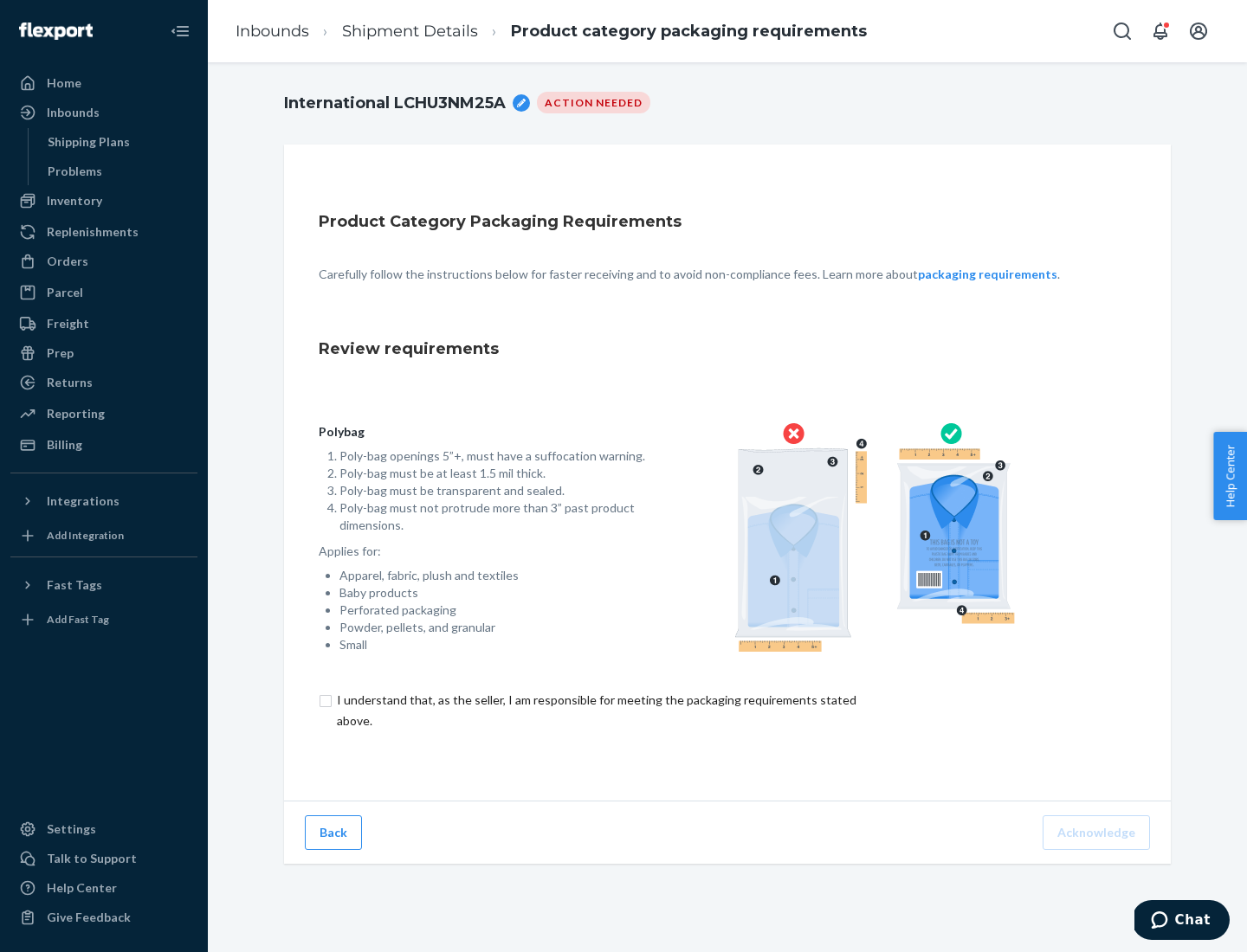
click at [595, 709] on input "checkbox" at bounding box center [607, 710] width 576 height 41
checkbox input "true"
click at [1098, 832] on button "Acknowledge" at bounding box center [1096, 833] width 107 height 35
